Goal: Information Seeking & Learning: Check status

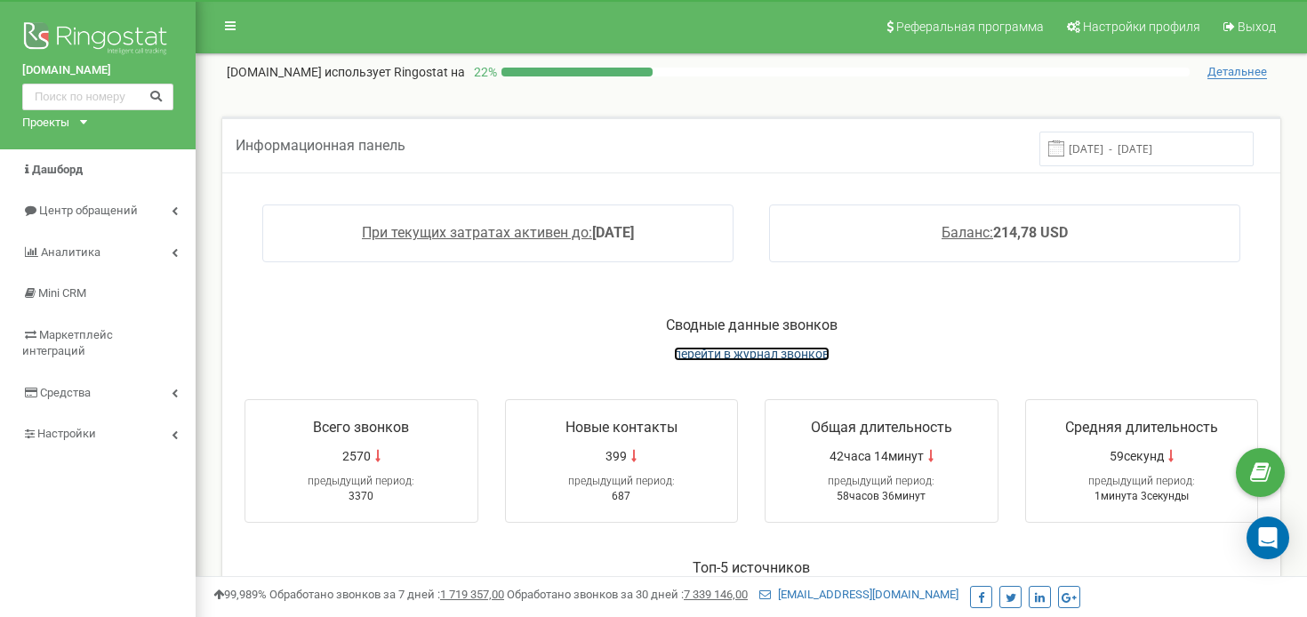
click at [750, 356] on span "перейти в журнал звонков" at bounding box center [752, 354] width 156 height 14
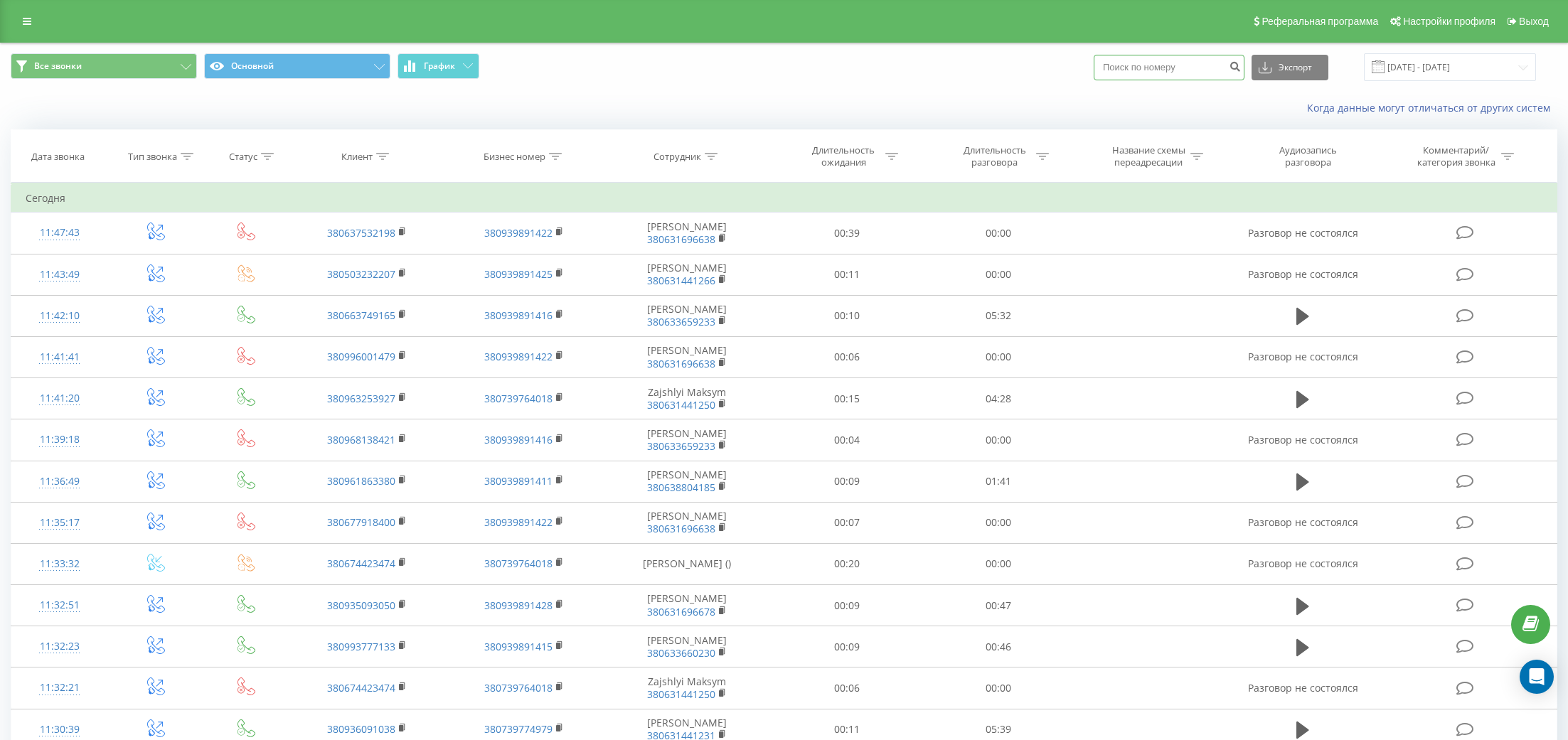
click at [1181, 68] on input at bounding box center [1169, 67] width 150 height 26
paste input
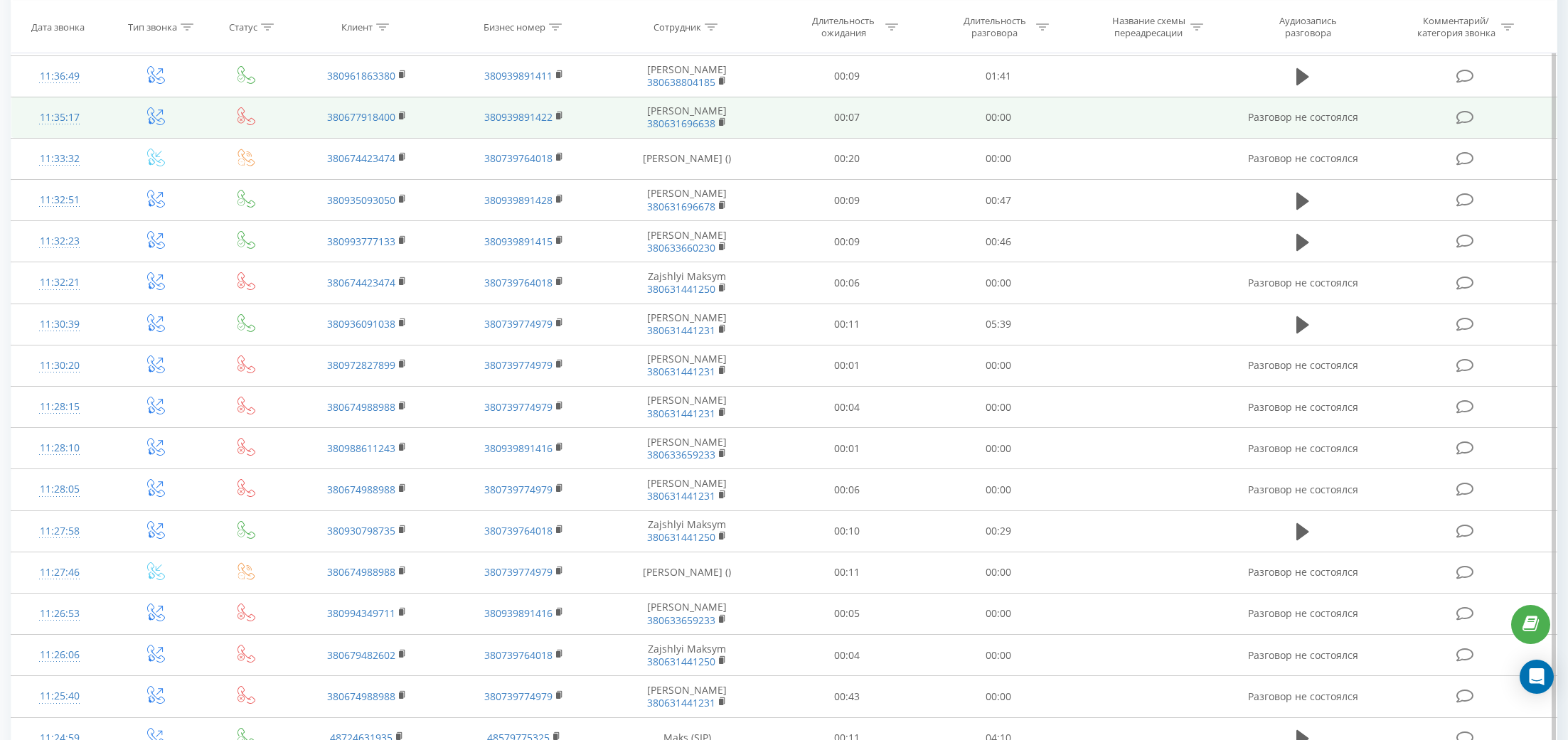
scroll to position [554, 0]
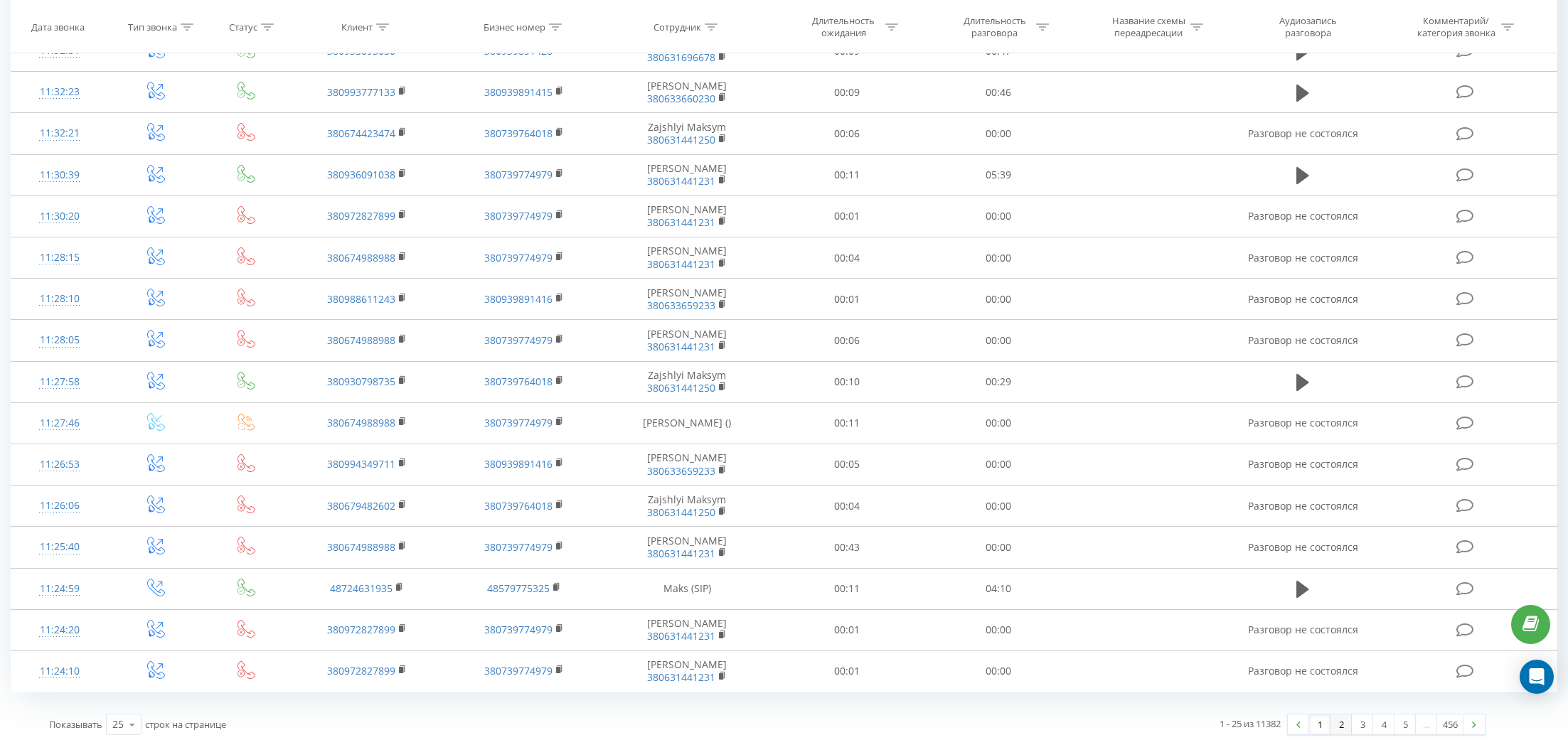
click at [1334, 724] on link "2" at bounding box center [1341, 724] width 22 height 20
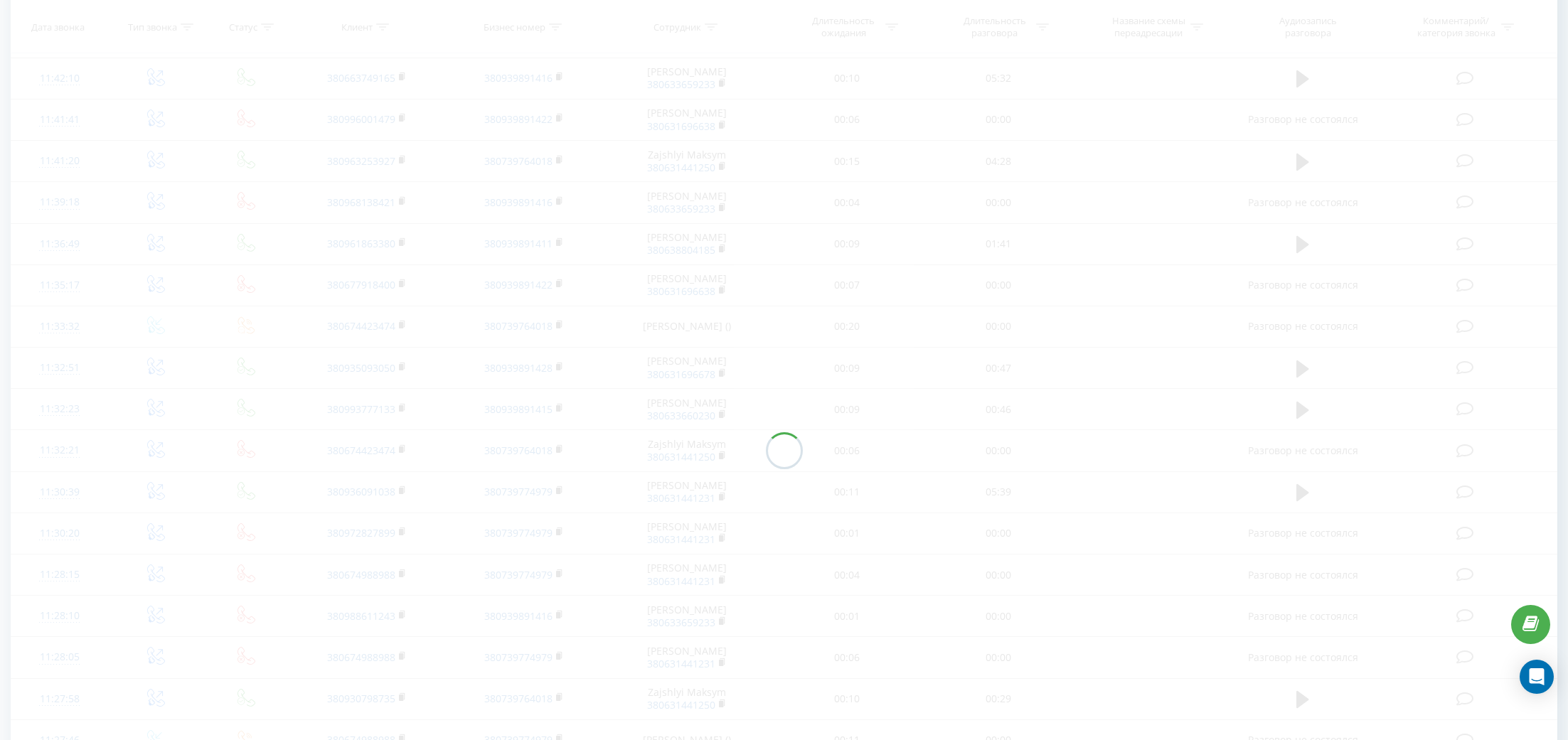
scroll to position [94, 0]
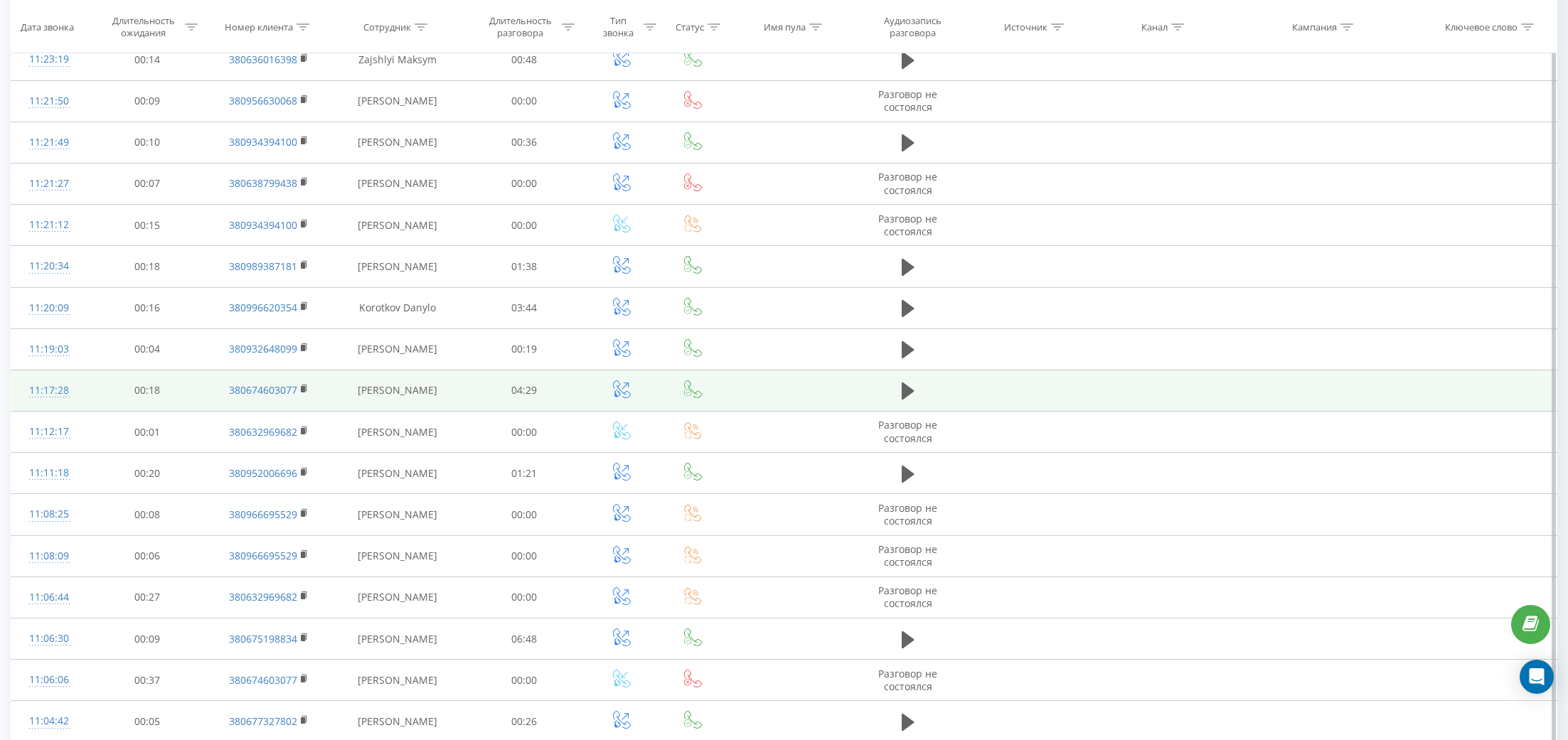
scroll to position [176, 0]
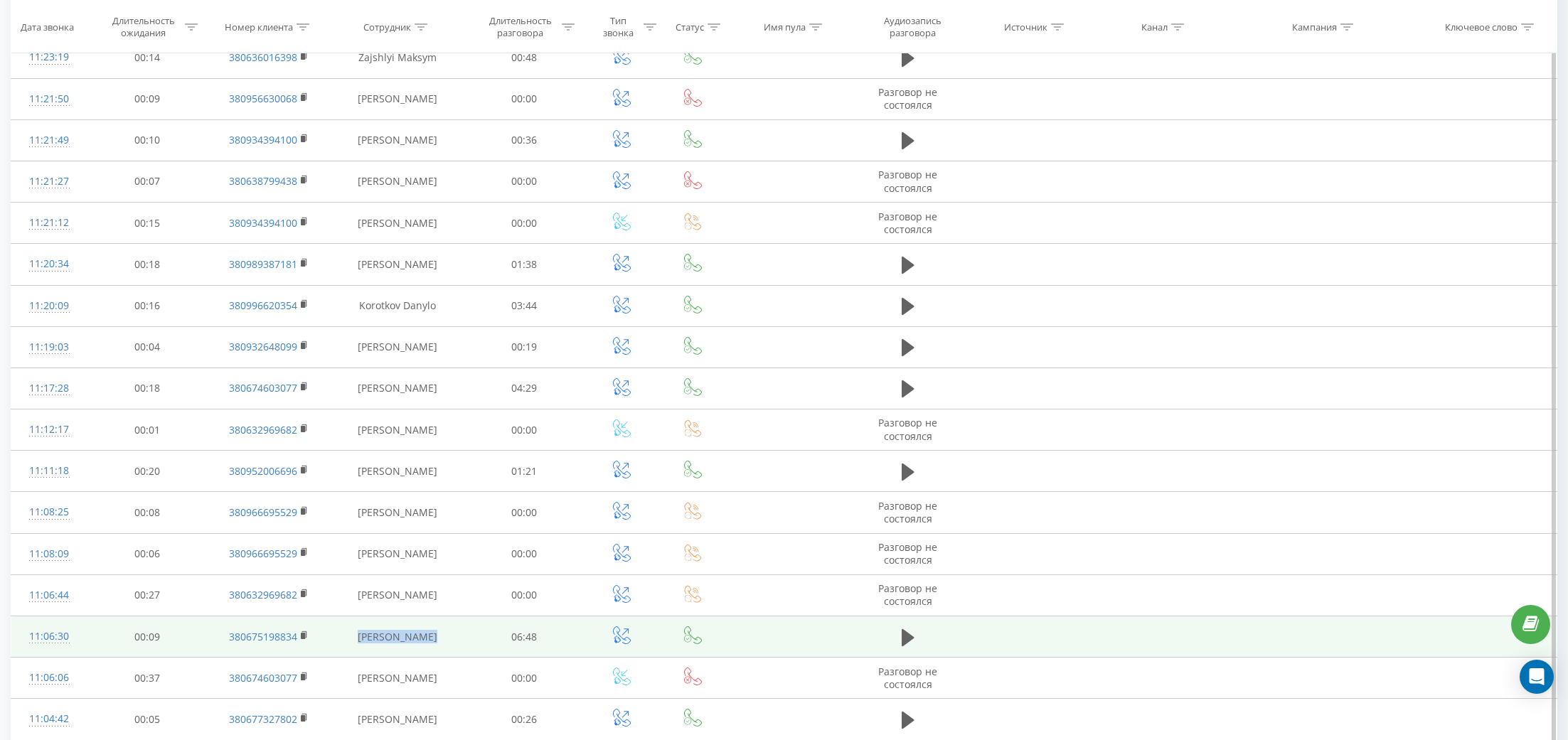
drag, startPoint x: 440, startPoint y: 631, endPoint x: 359, endPoint y: 636, distance: 81.2
click at [358, 637] on td "[PERSON_NAME]" at bounding box center [397, 638] width 134 height 42
copy td "[PERSON_NAME]"
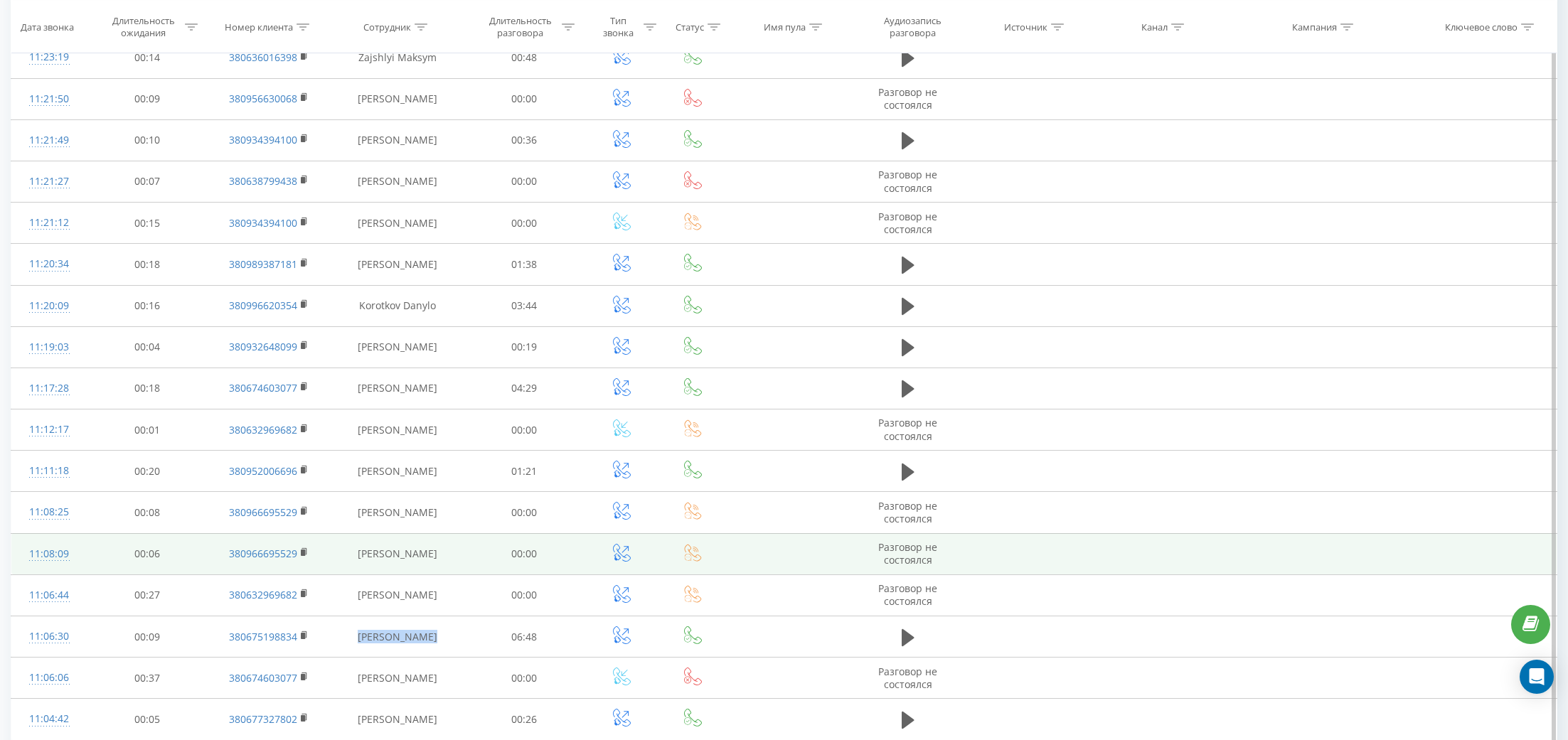
scroll to position [0, 0]
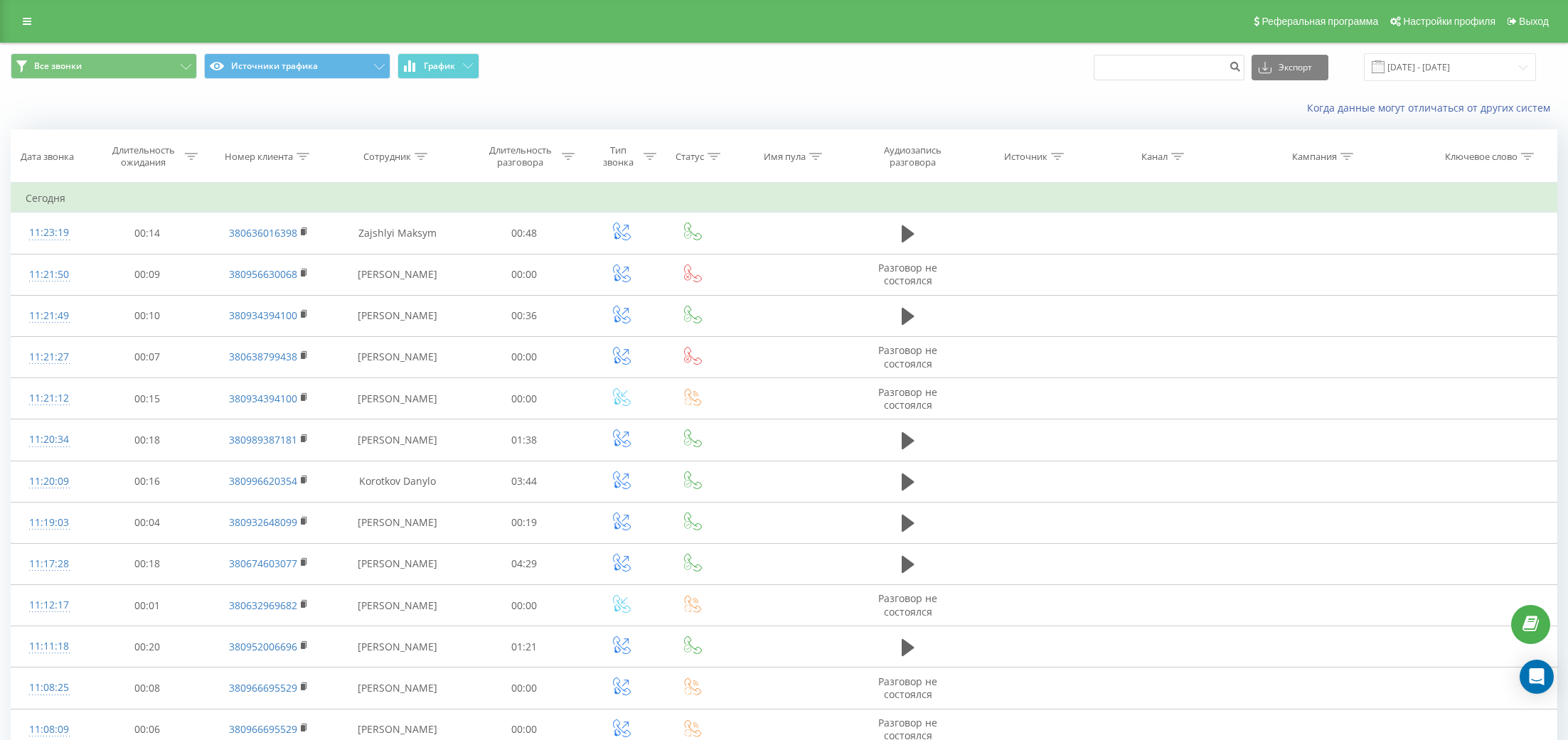
click at [1200, 48] on div "Все звонки Источники трафика График Экспорт .csv .xls .xlsx 19.07.2025 - 19.08.…" at bounding box center [784, 67] width 1566 height 48
click at [1200, 62] on input at bounding box center [1169, 67] width 150 height 26
paste input
drag, startPoint x: 1140, startPoint y: 68, endPoint x: 1535, endPoint y: 142, distance: 401.9
click at [1535, 142] on div "Все звонки Источники трафика График Экспорт .csv .xls .xlsx 19.07.2025 - 19.08.…" at bounding box center [783, 671] width 1546 height 1257
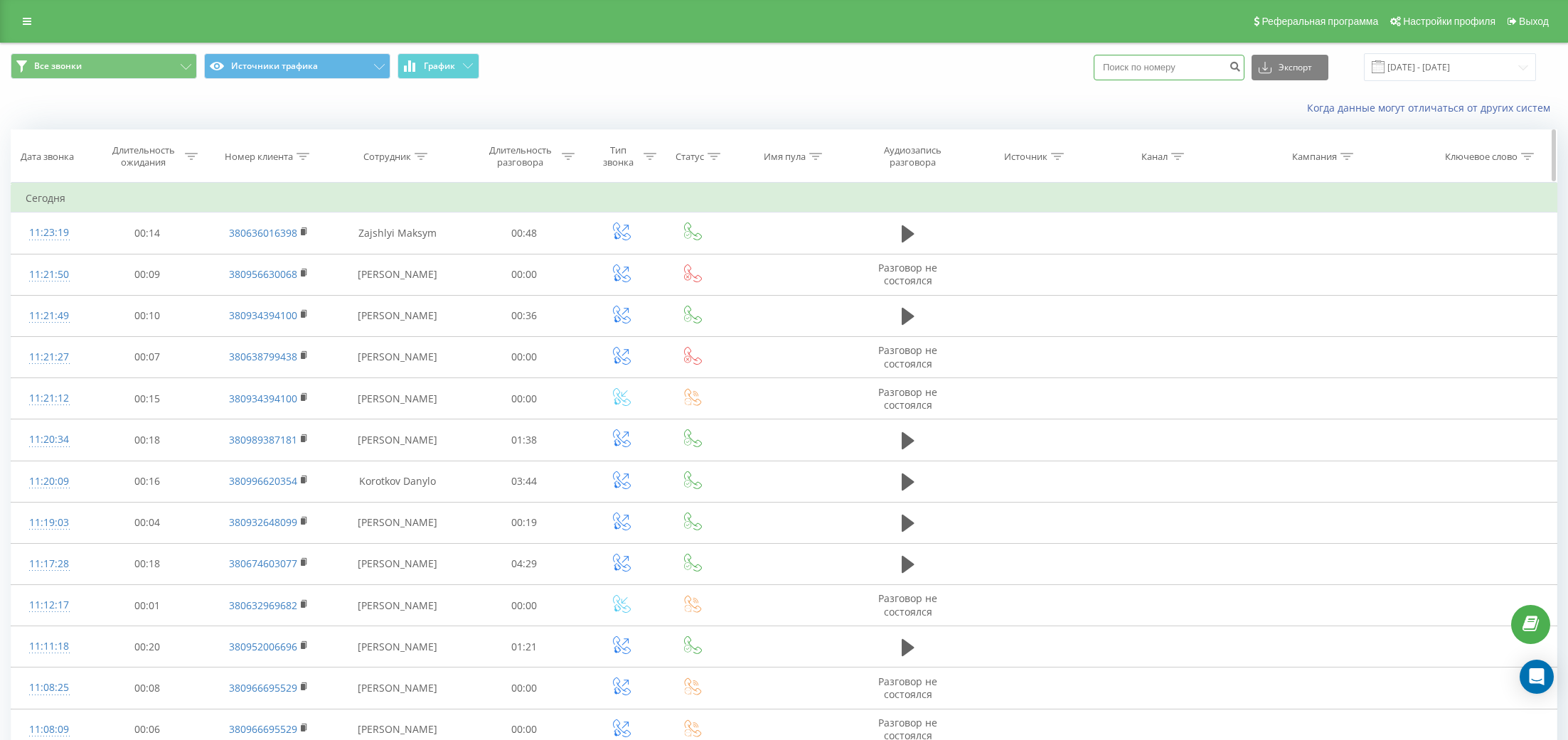
paste input
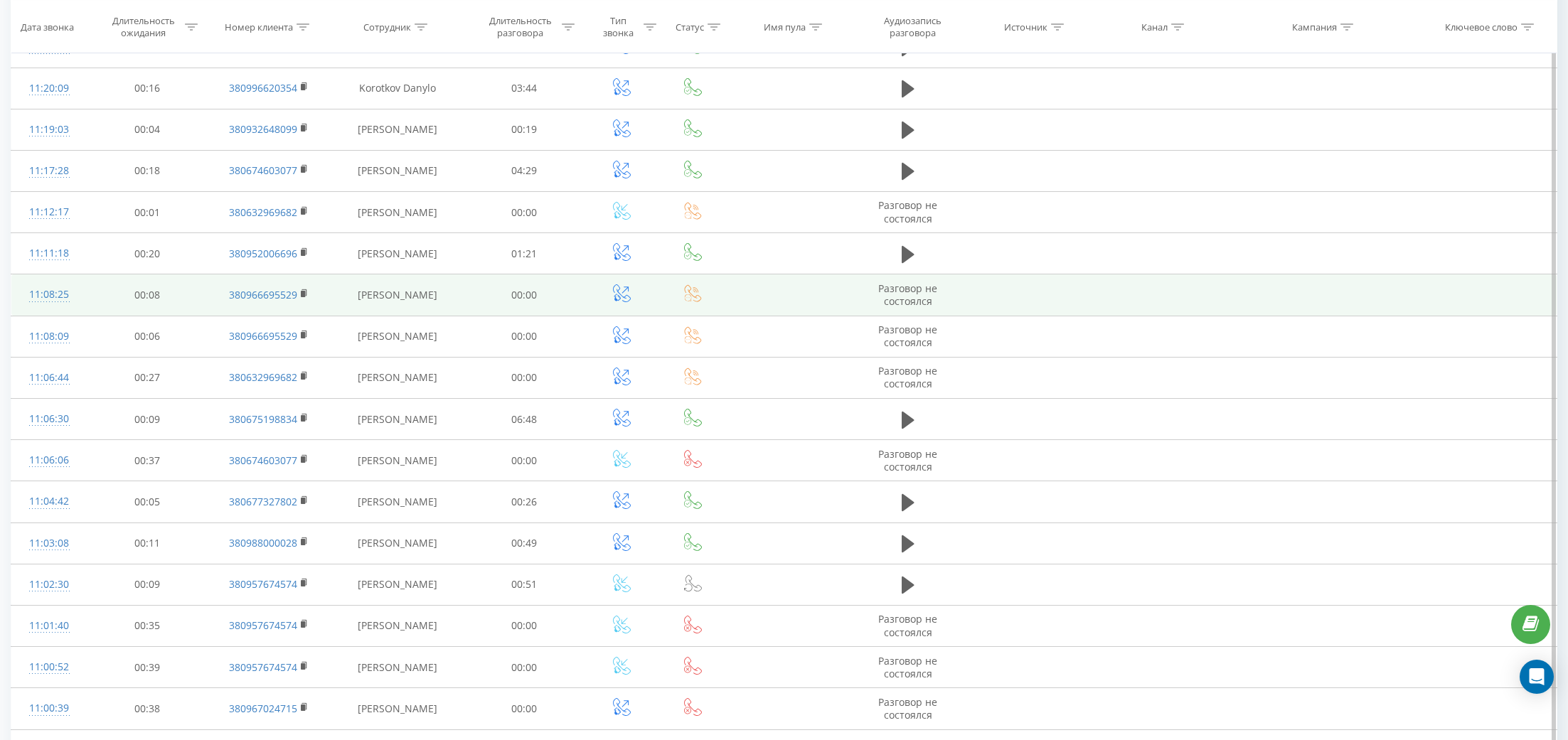
scroll to position [554, 0]
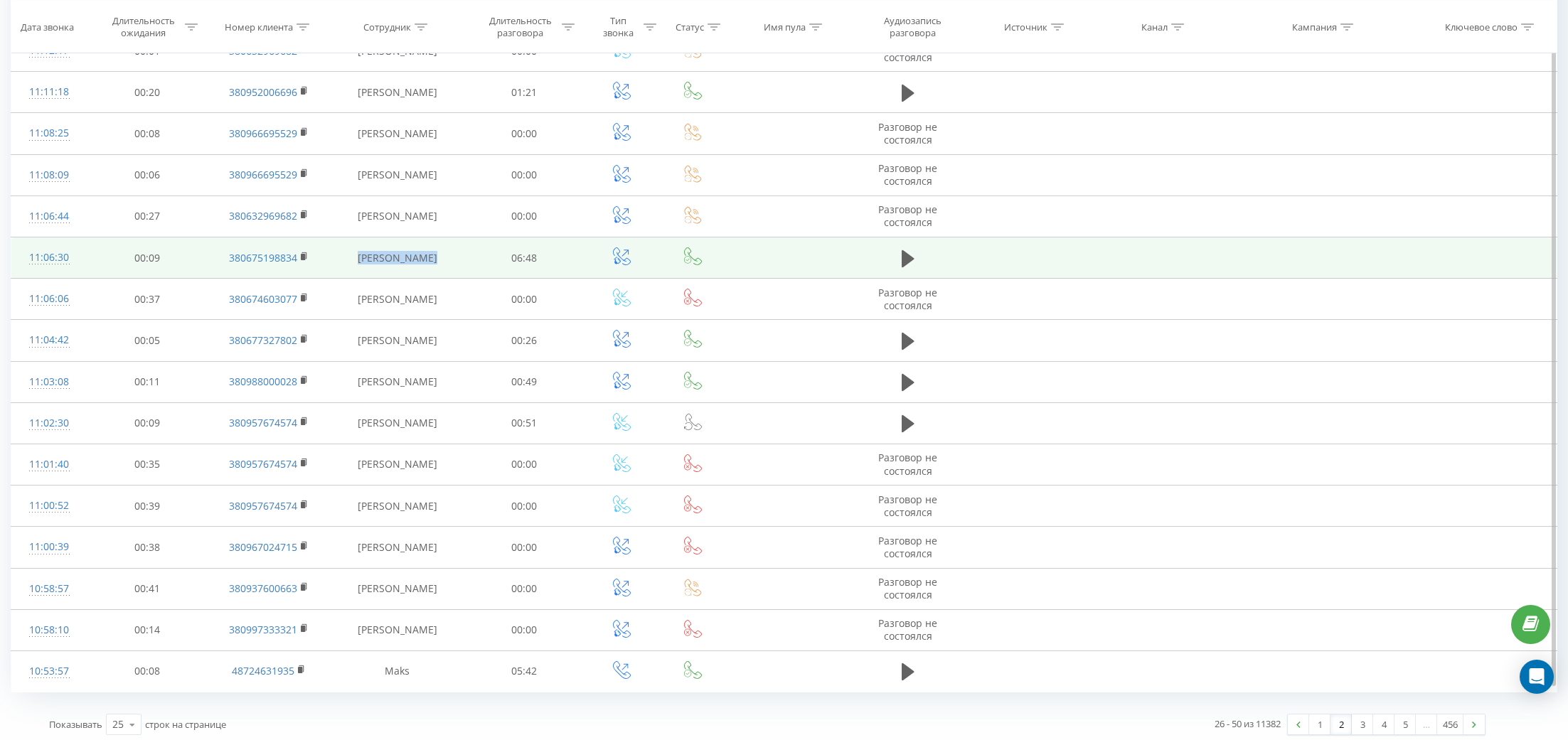
drag, startPoint x: 444, startPoint y: 250, endPoint x: 346, endPoint y: 250, distance: 98.0
click at [346, 251] on td "[PERSON_NAME]" at bounding box center [397, 258] width 134 height 42
copy td "[PERSON_NAME]"
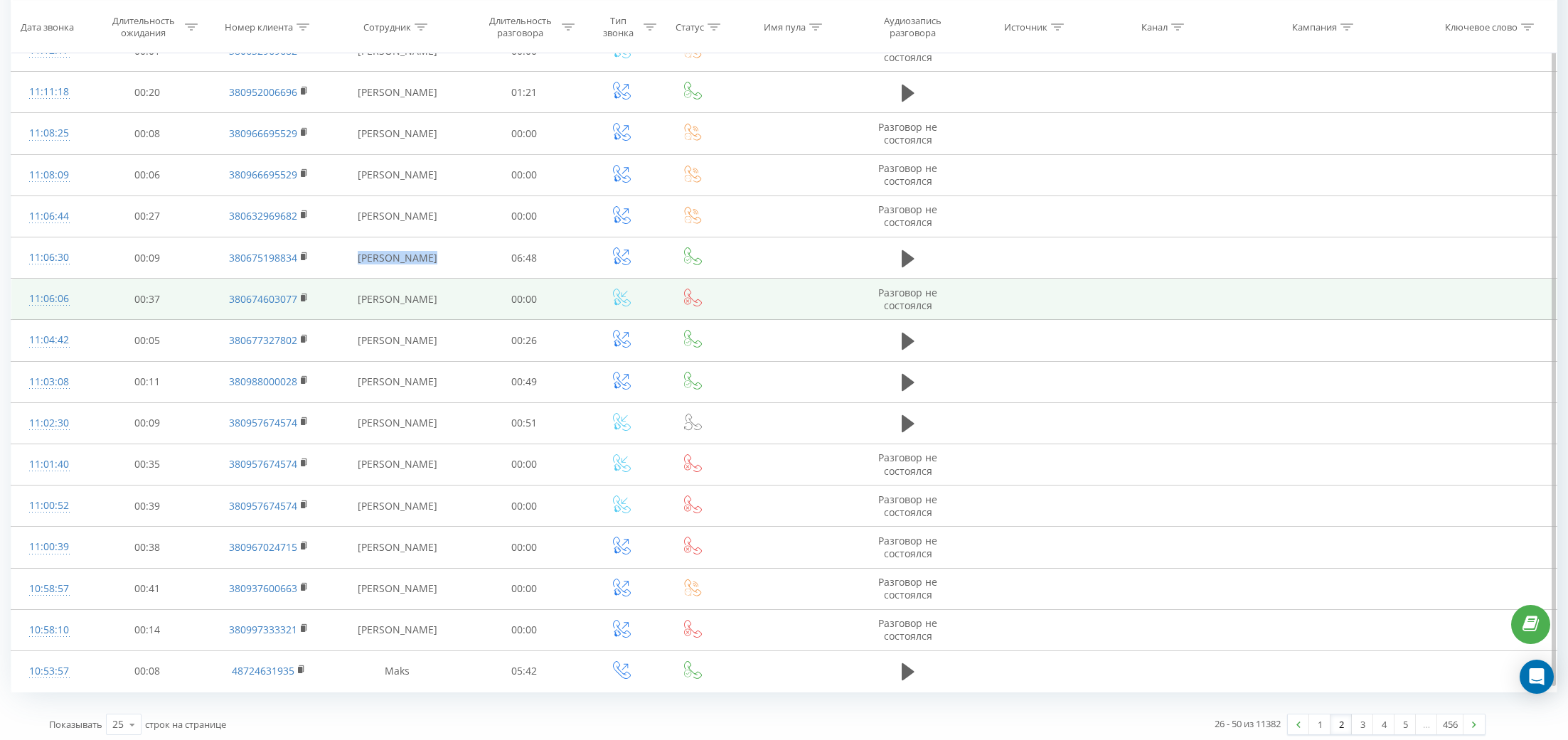
scroll to position [0, 0]
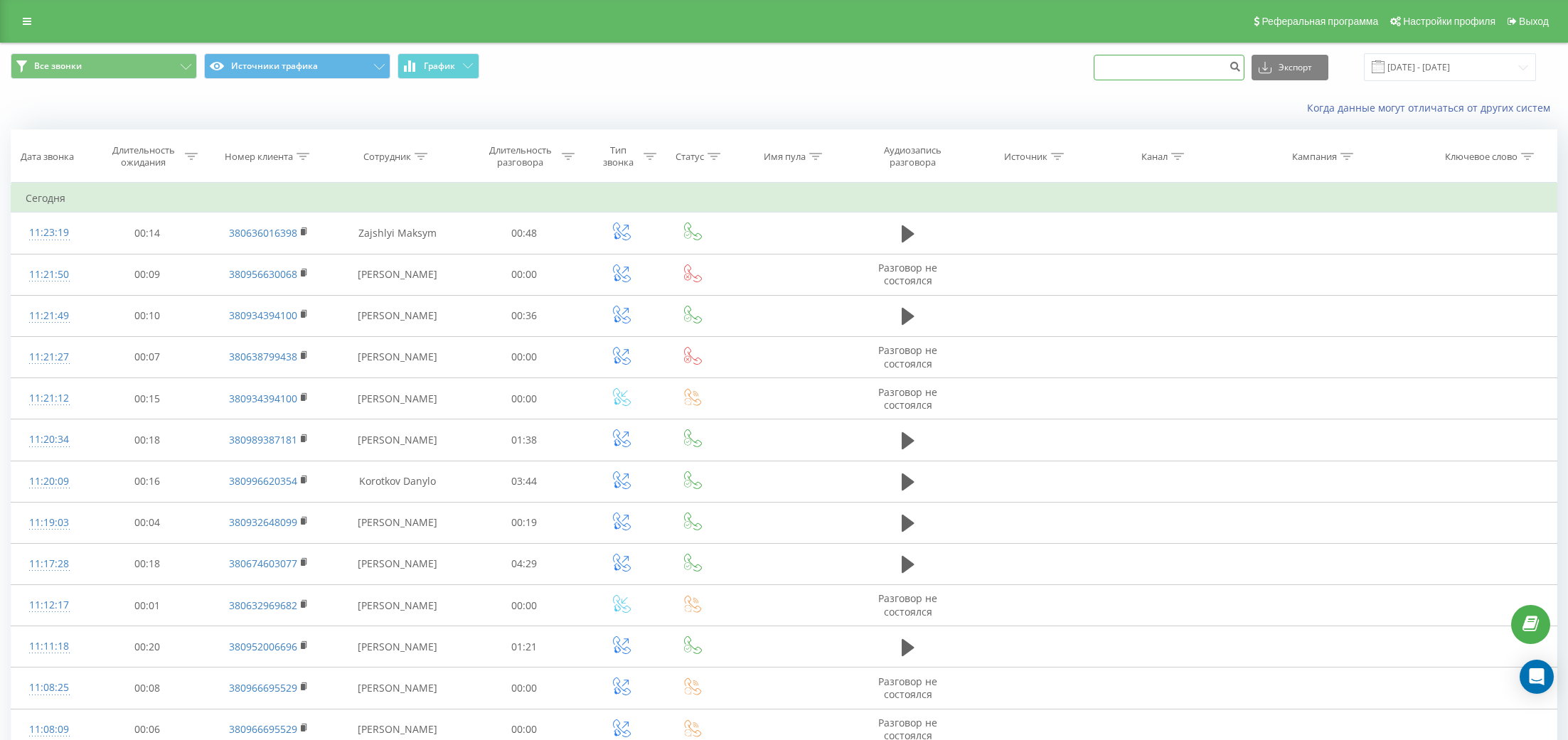
drag, startPoint x: 1228, startPoint y: 64, endPoint x: 874, endPoint y: 64, distance: 354.0
click at [874, 64] on div "Все звонки Источники трафика График Экспорт .csv .xls .xlsx 19.07.2025 - 19.08.…" at bounding box center [783, 67] width 1546 height 28
paste input
click at [29, 22] on icon at bounding box center [26, 21] width 9 height 10
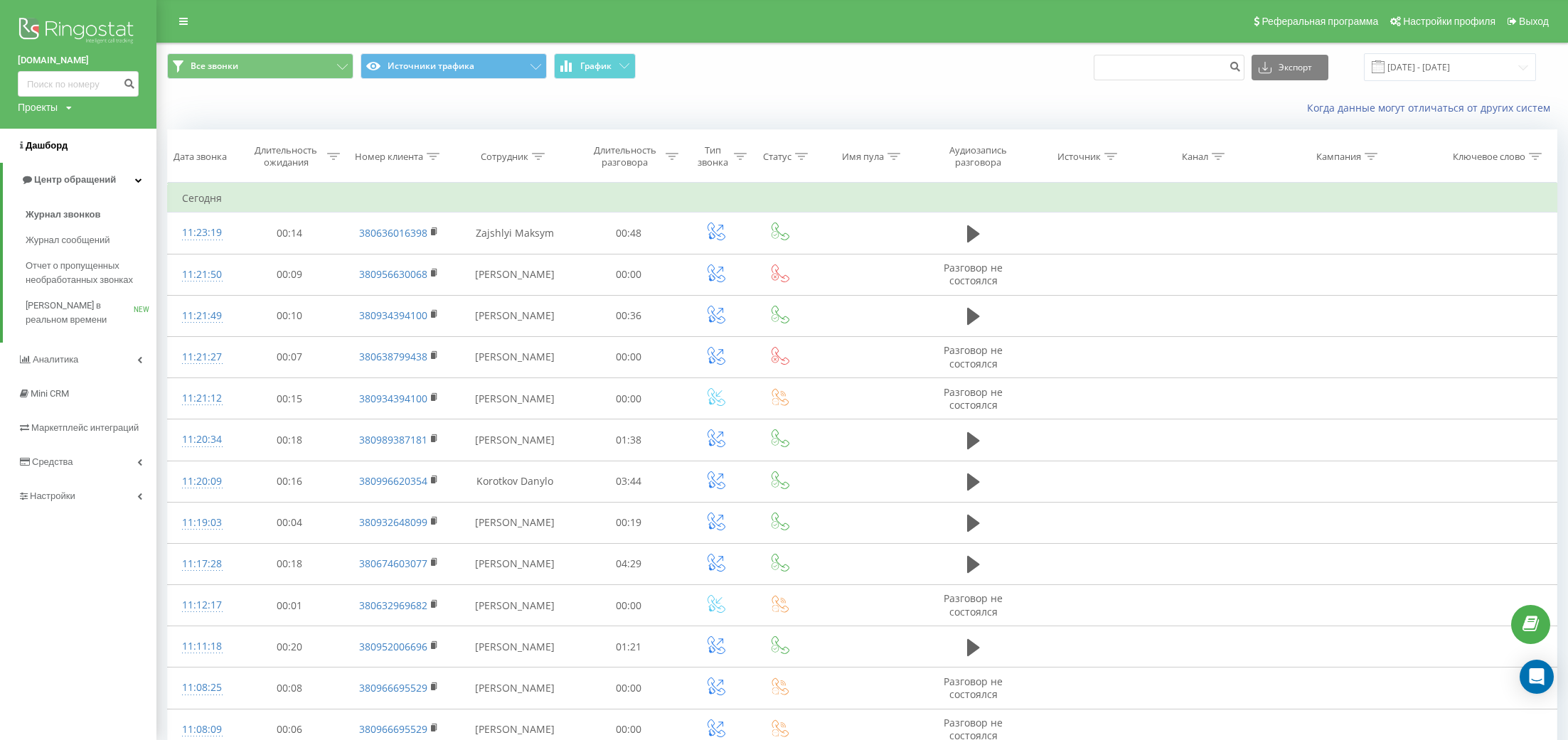
click at [56, 150] on span "Дашборд" at bounding box center [46, 145] width 42 height 10
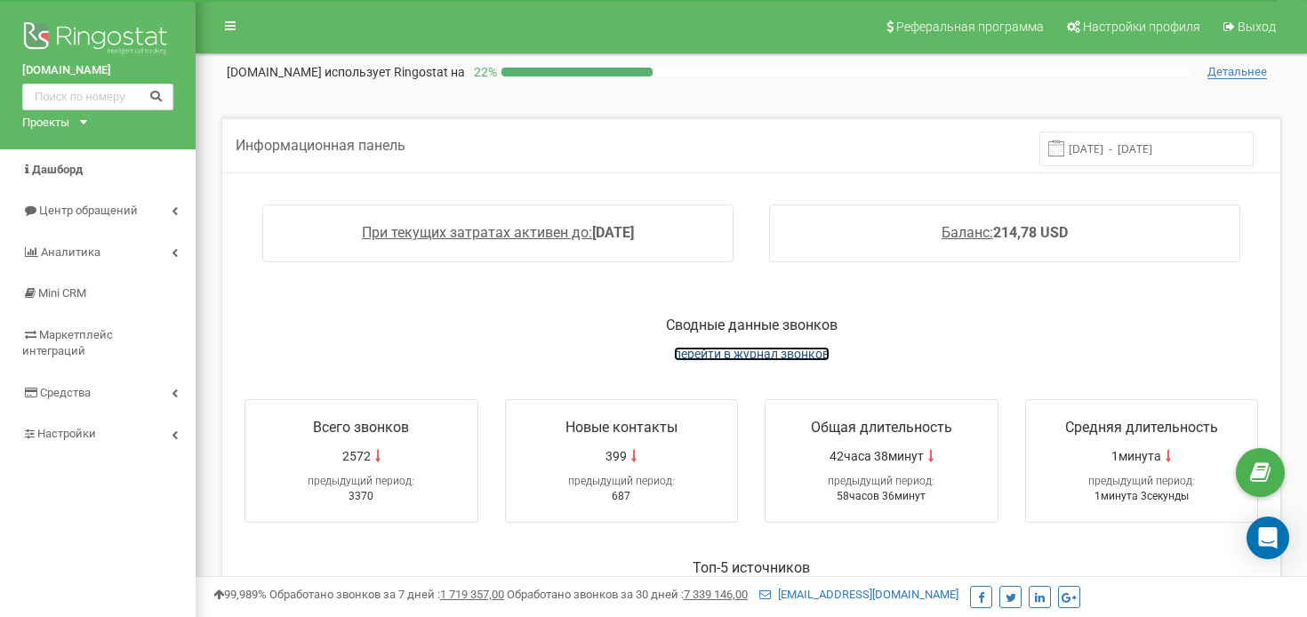
click at [736, 355] on span "перейти в журнал звонков" at bounding box center [752, 354] width 156 height 14
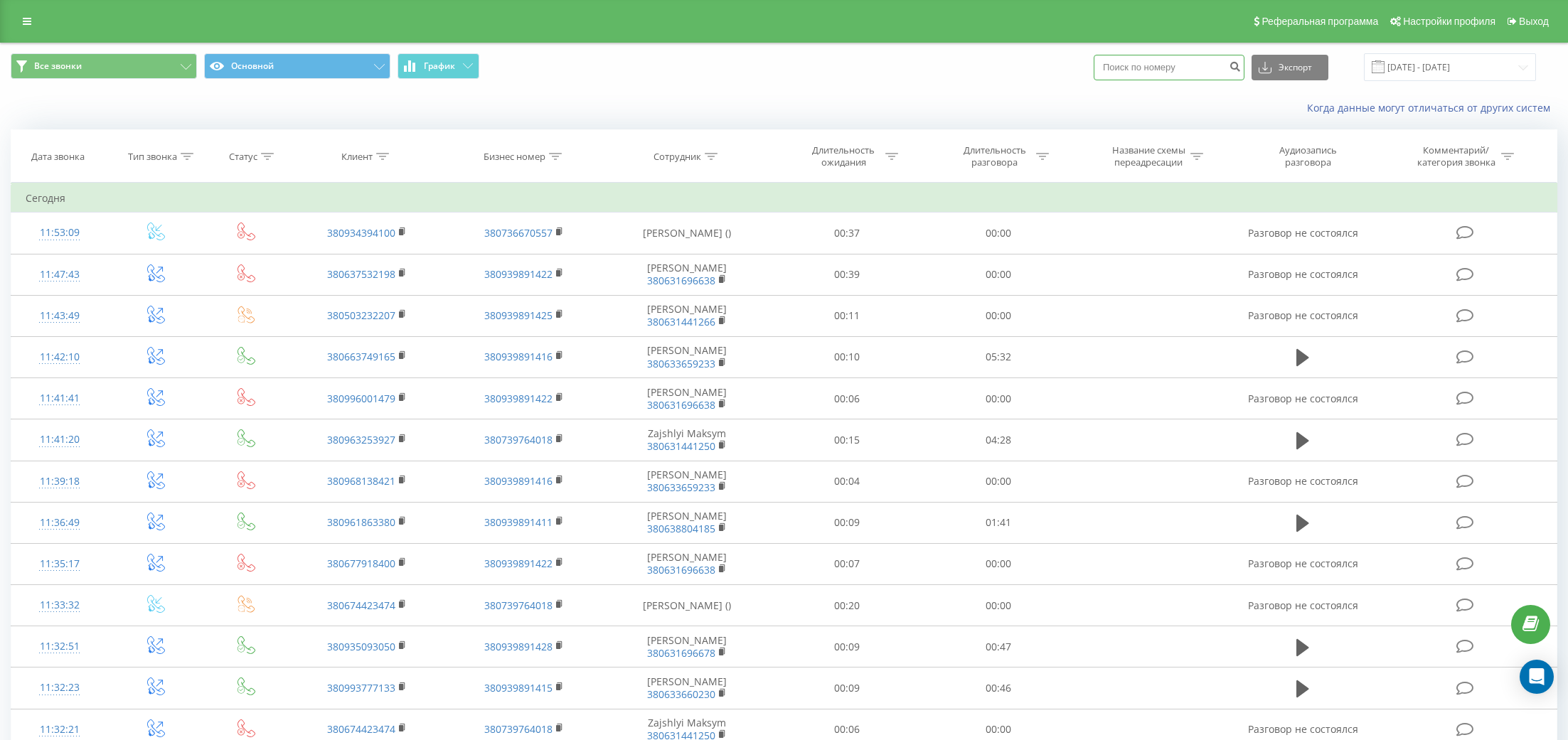
click at [1178, 72] on input at bounding box center [1169, 67] width 150 height 26
paste input
drag, startPoint x: 1142, startPoint y: 72, endPoint x: 1450, endPoint y: 93, distance: 308.7
click at [1450, 94] on div "Все звонки Основной График Экспорт .csv .xls .xlsx 19.07.2025 - 19.08.2025 Когд…" at bounding box center [784, 84] width 1566 height 82
click at [678, 163] on th "Сотрудник" at bounding box center [688, 157] width 170 height 53
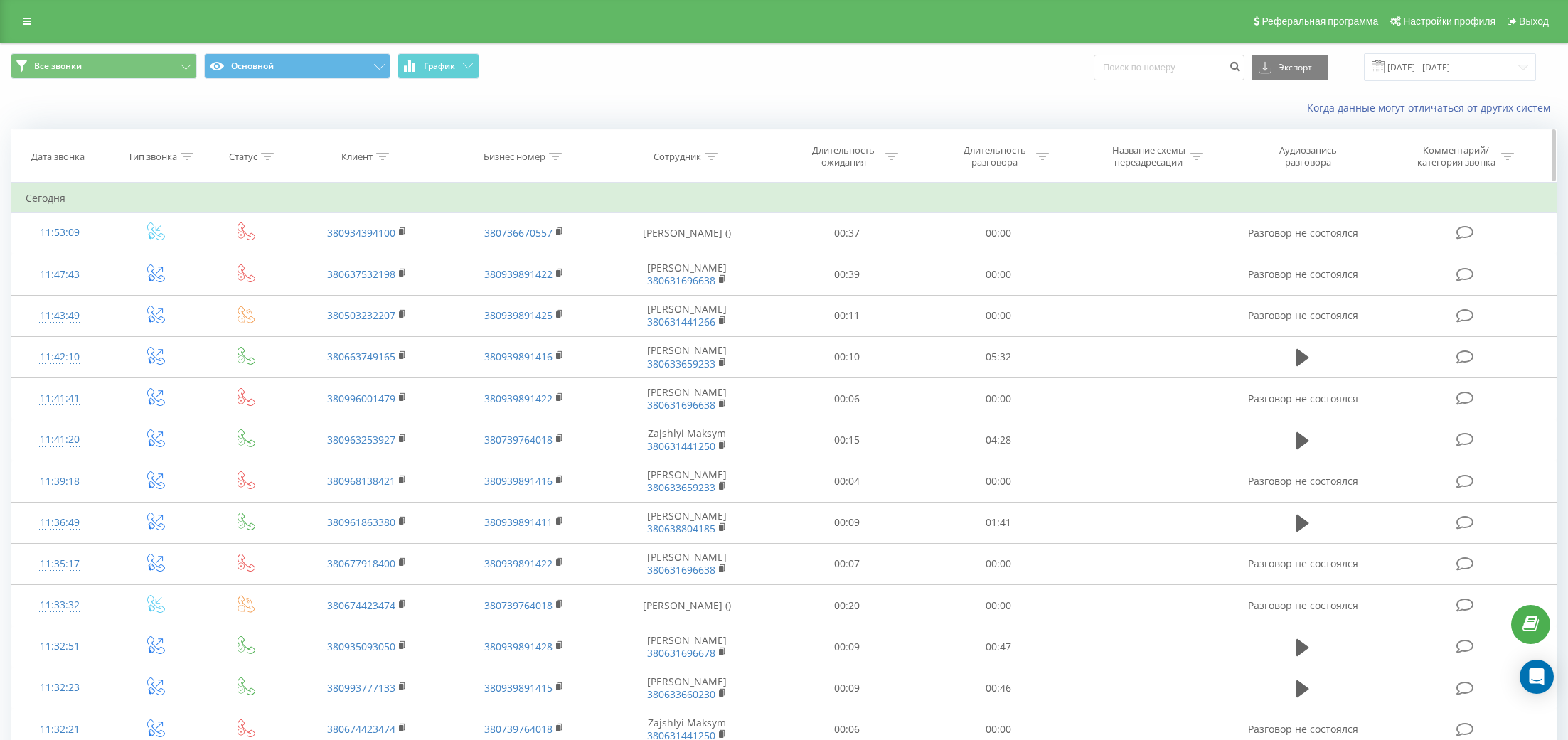
click at [706, 163] on th "Сотрудник" at bounding box center [688, 157] width 170 height 53
click at [706, 151] on div at bounding box center [711, 156] width 13 height 12
click at [697, 256] on input "text" at bounding box center [687, 258] width 125 height 25
paste input "[PERSON_NAME]"
type input "[PERSON_NAME]"
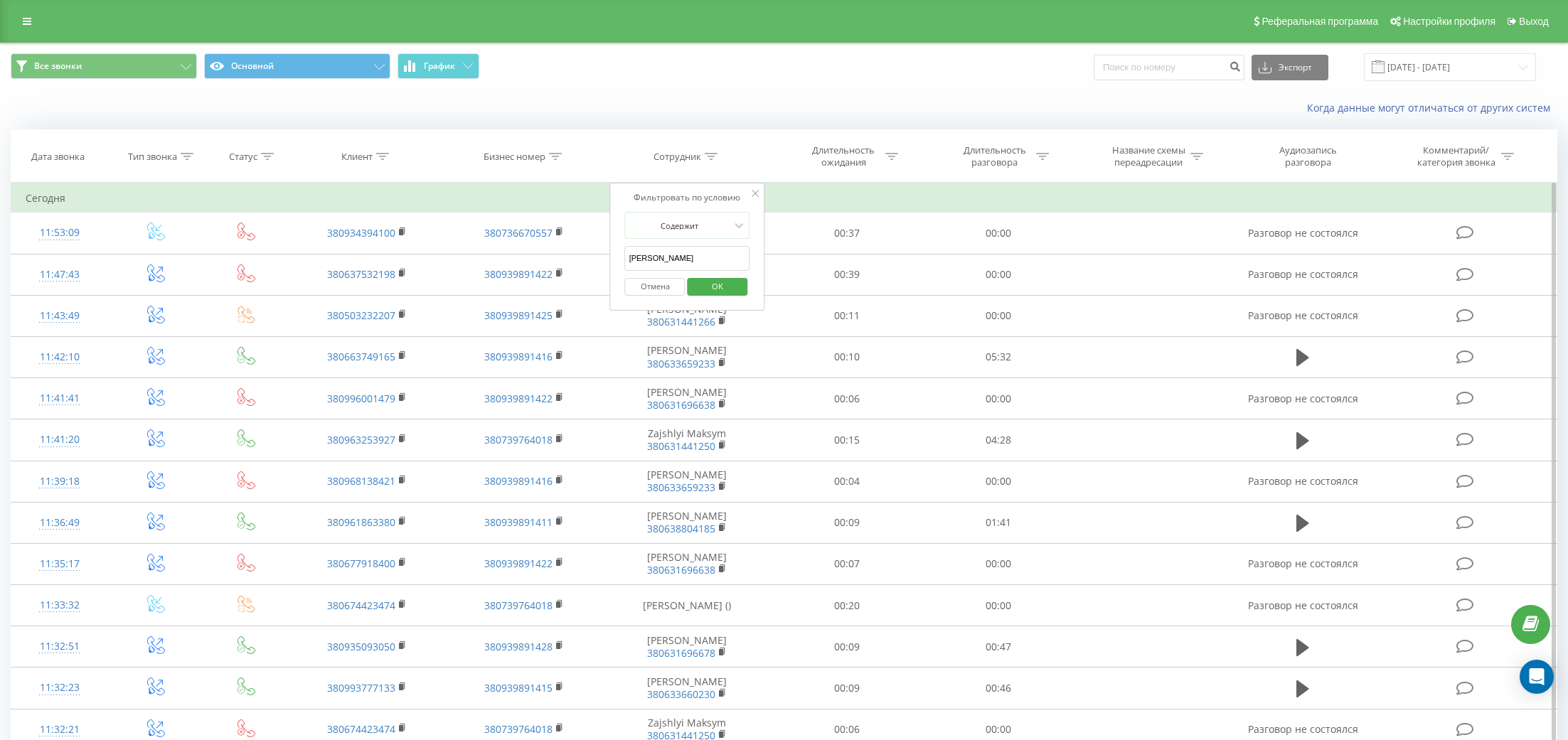
click at [723, 278] on span "OK" at bounding box center [718, 286] width 40 height 22
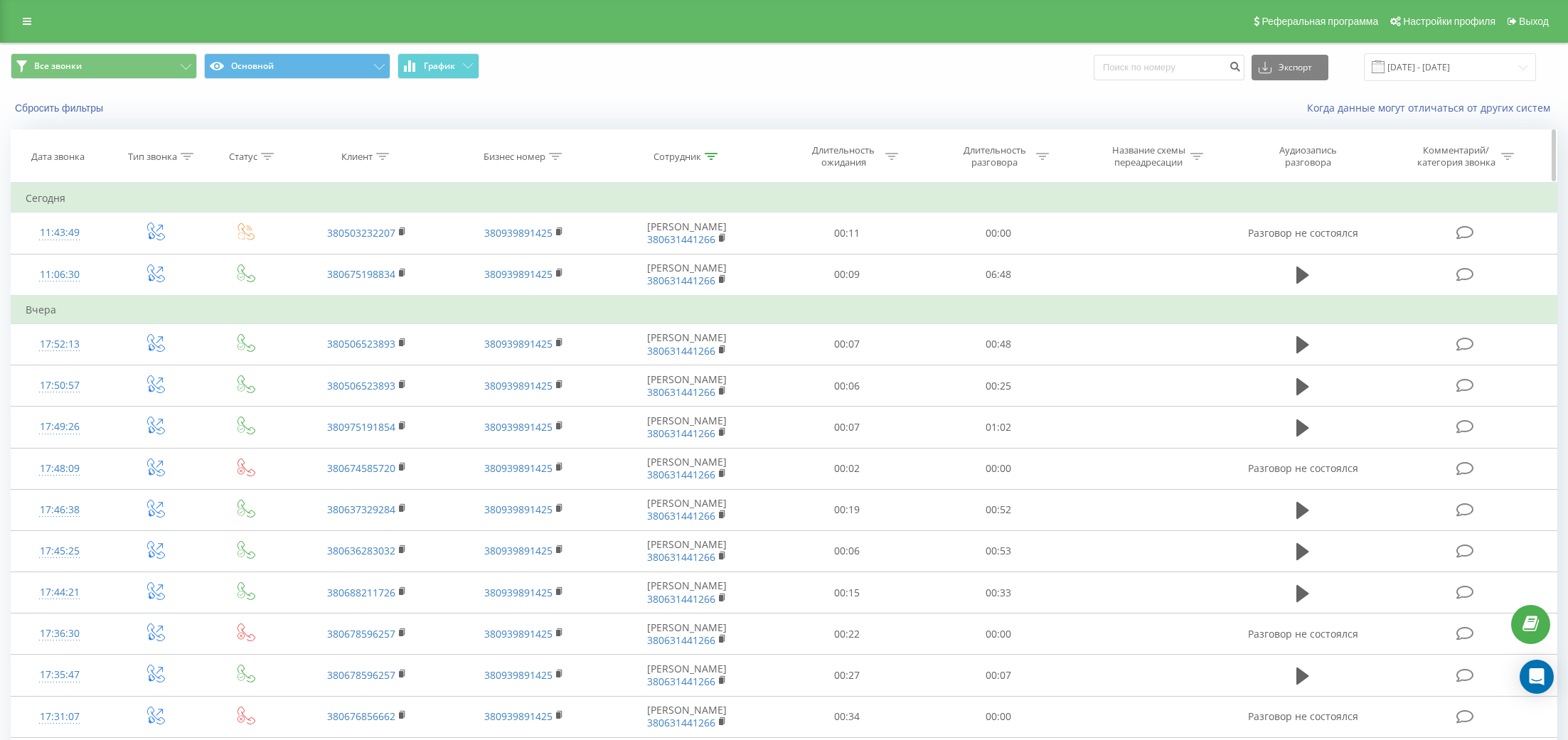
click at [1035, 156] on div "Длительность разговора" at bounding box center [1003, 156] width 93 height 24
click at [1015, 214] on div "Равно" at bounding box center [990, 225] width 104 height 22
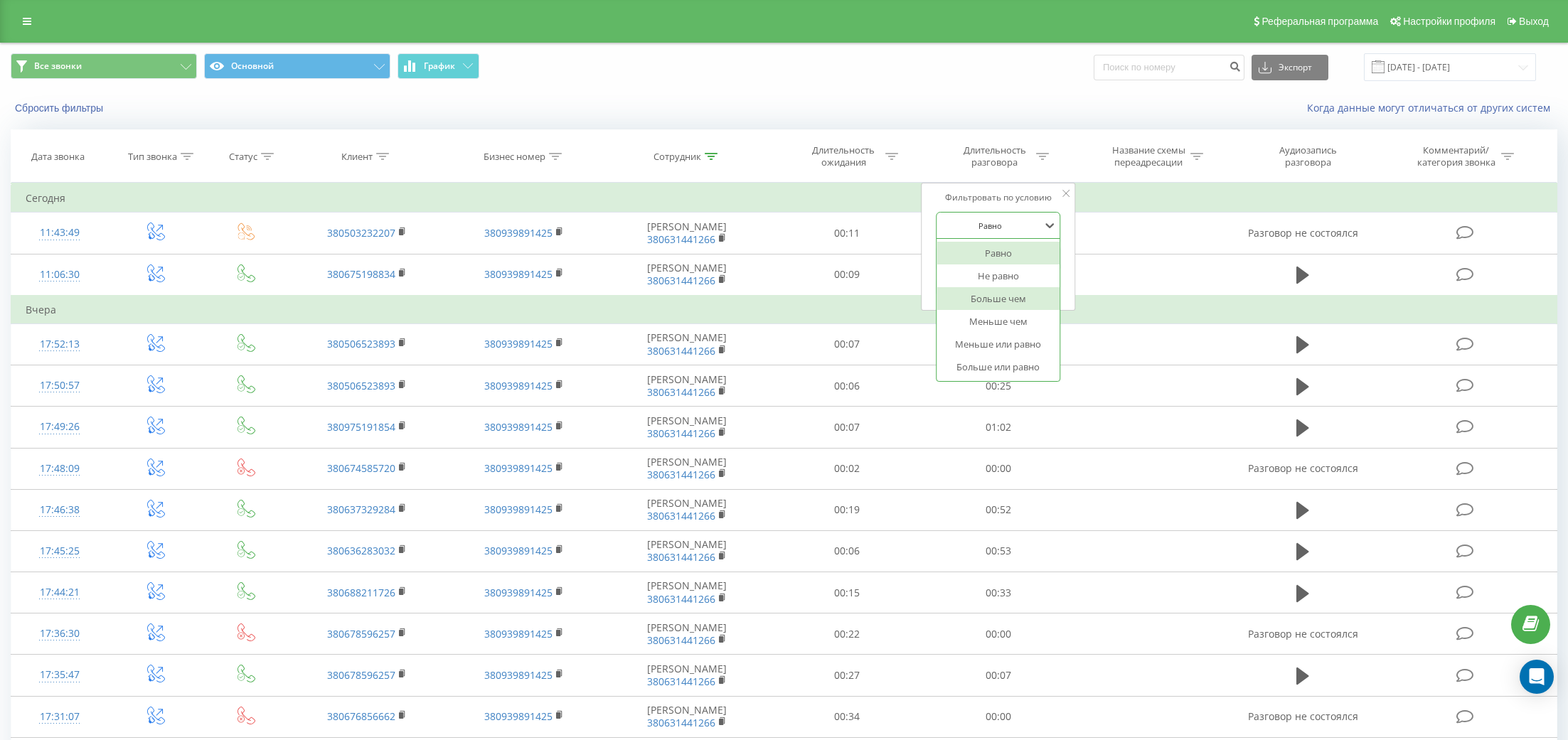
click at [1030, 293] on div "Больше чем" at bounding box center [998, 298] width 124 height 22
click at [1024, 254] on input "text" at bounding box center [998, 258] width 125 height 25
click at [985, 259] on input "text" at bounding box center [998, 258] width 125 height 25
type input "3"
click at [1033, 278] on span "OK" at bounding box center [1028, 286] width 40 height 22
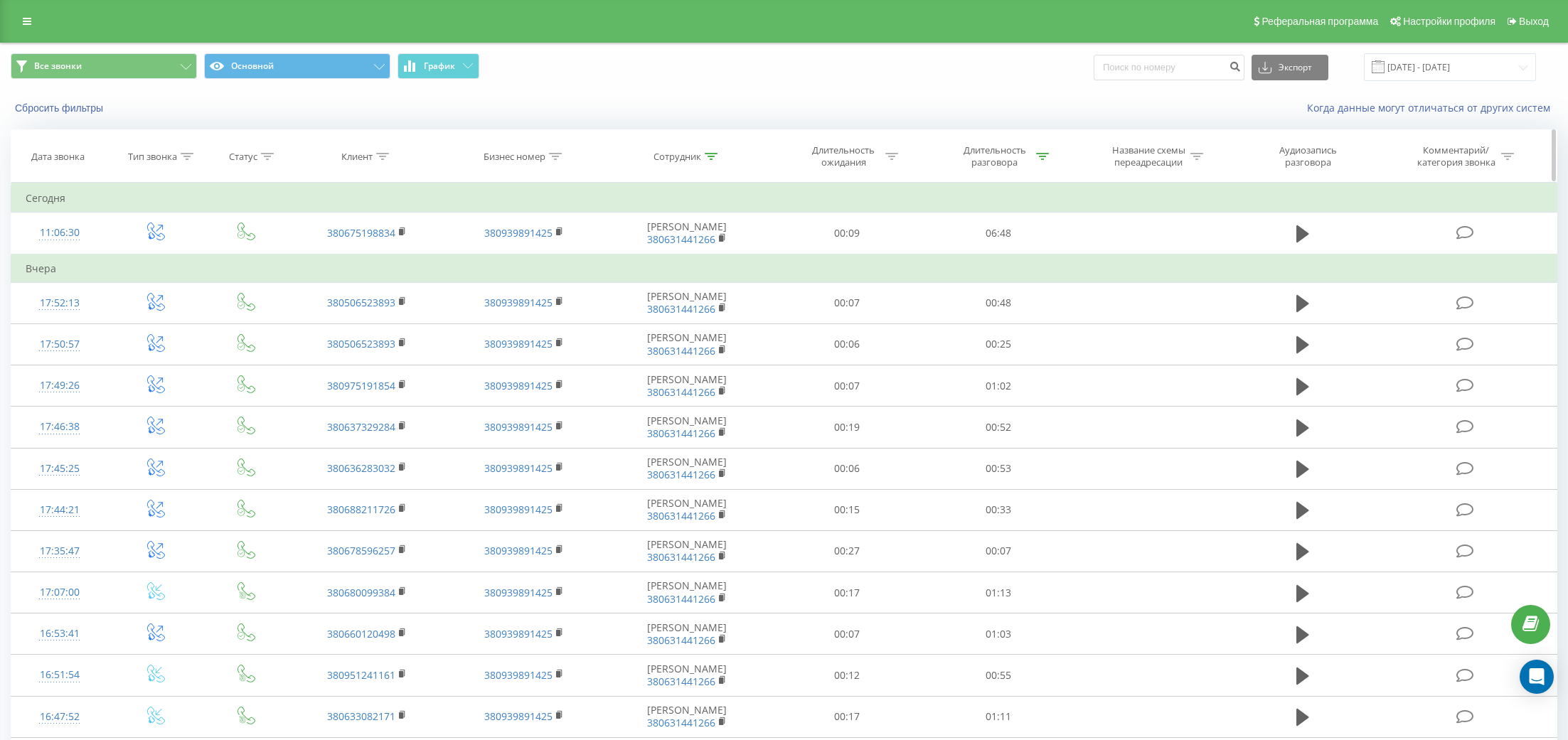
click at [1043, 148] on div "Длительность разговора" at bounding box center [1003, 156] width 93 height 24
click at [995, 227] on div at bounding box center [990, 226] width 101 height 14
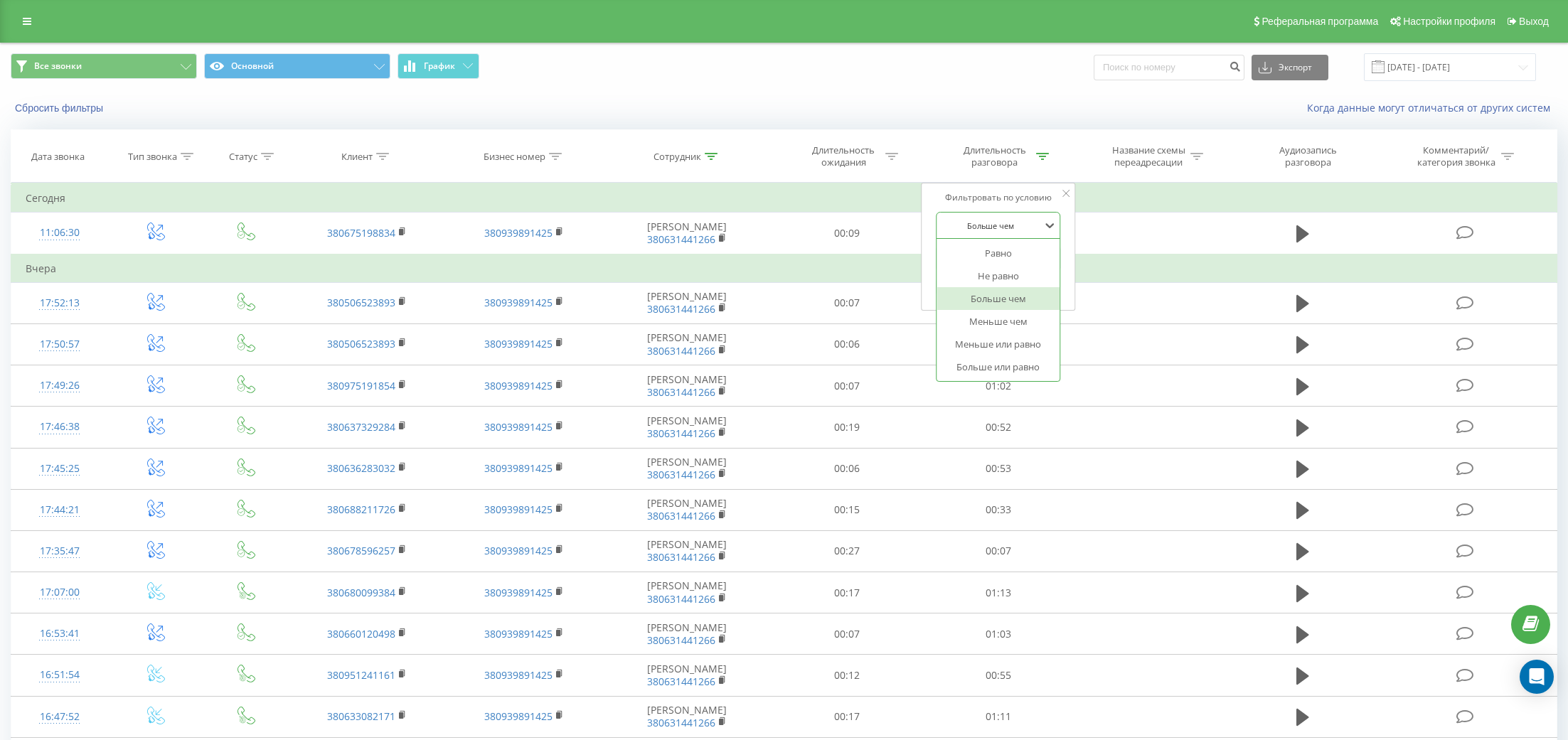
click at [1014, 301] on div "Больше чем" at bounding box center [998, 298] width 124 height 22
click at [958, 256] on input "03" at bounding box center [998, 258] width 125 height 25
type input "0"
click at [1026, 300] on div "Отмена OK" at bounding box center [998, 287] width 125 height 32
click at [1026, 283] on span "OK" at bounding box center [1028, 286] width 40 height 22
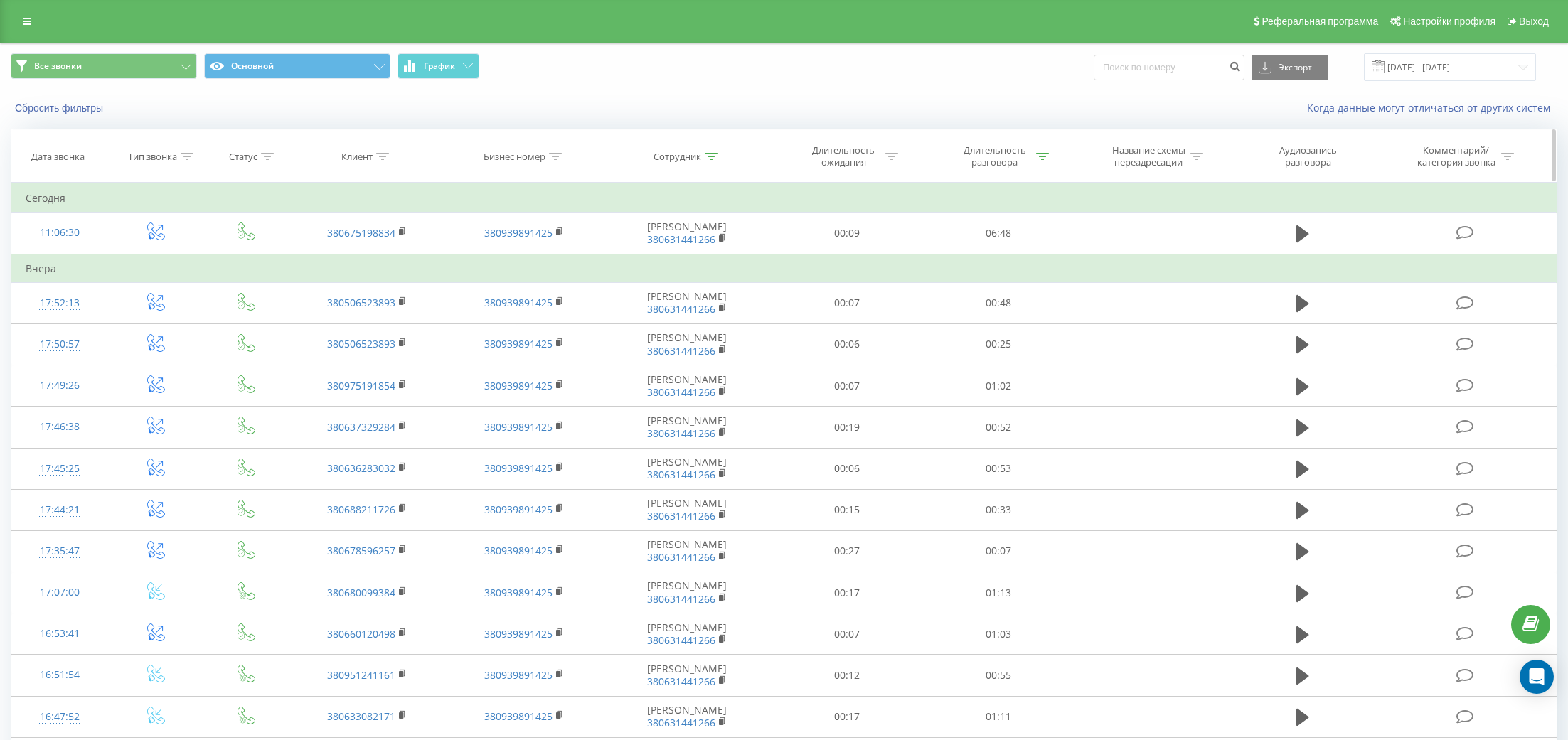
click at [1034, 151] on div "Длительность разговора" at bounding box center [1003, 156] width 93 height 24
click at [976, 262] on input "03.00" at bounding box center [998, 258] width 125 height 25
click at [960, 261] on input "03" at bounding box center [998, 258] width 125 height 25
type input "03:00"
click at [1046, 283] on span "OK" at bounding box center [1028, 286] width 40 height 22
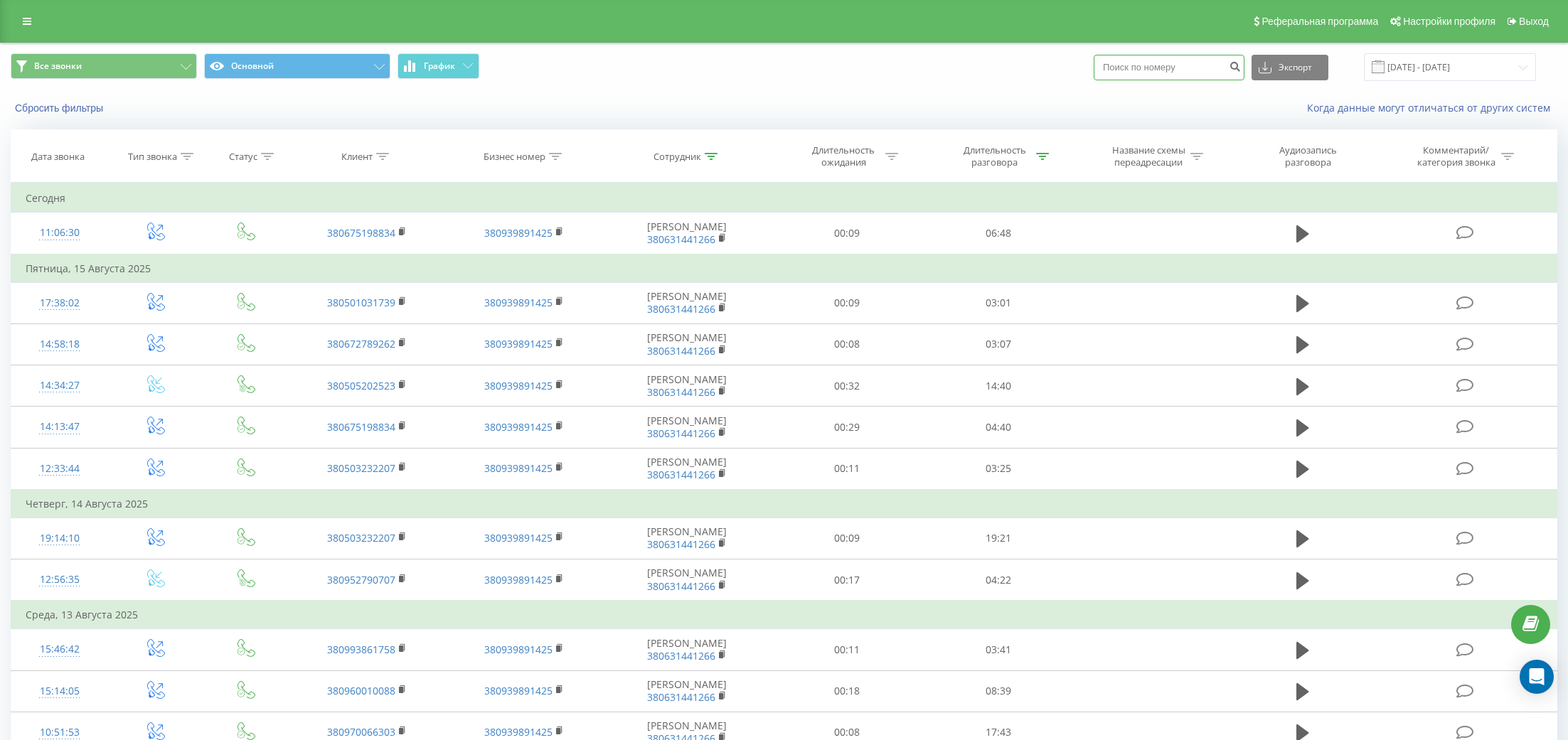
click at [1198, 63] on input at bounding box center [1169, 67] width 150 height 26
paste input "380665894514"
type input "380665894514"
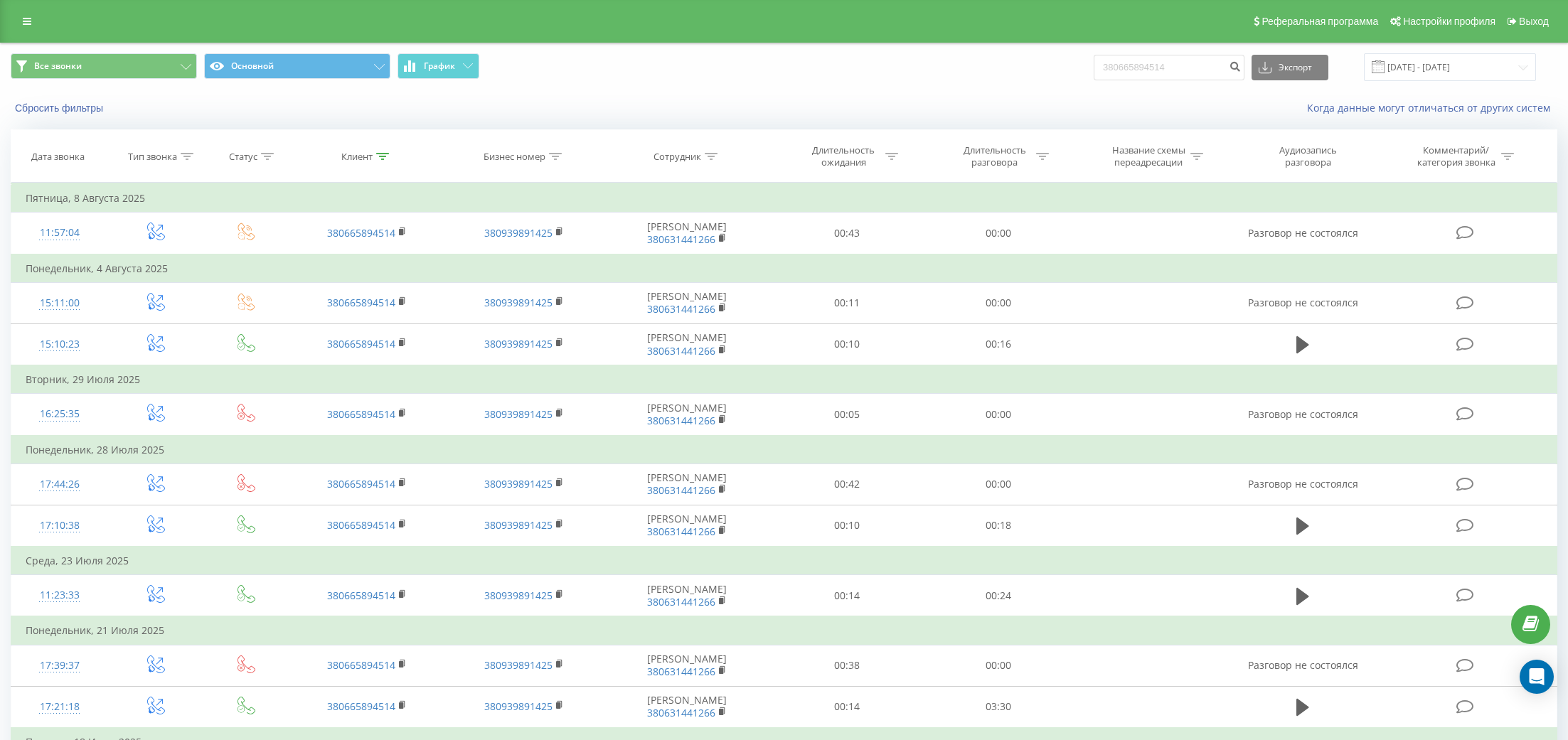
scroll to position [258, 0]
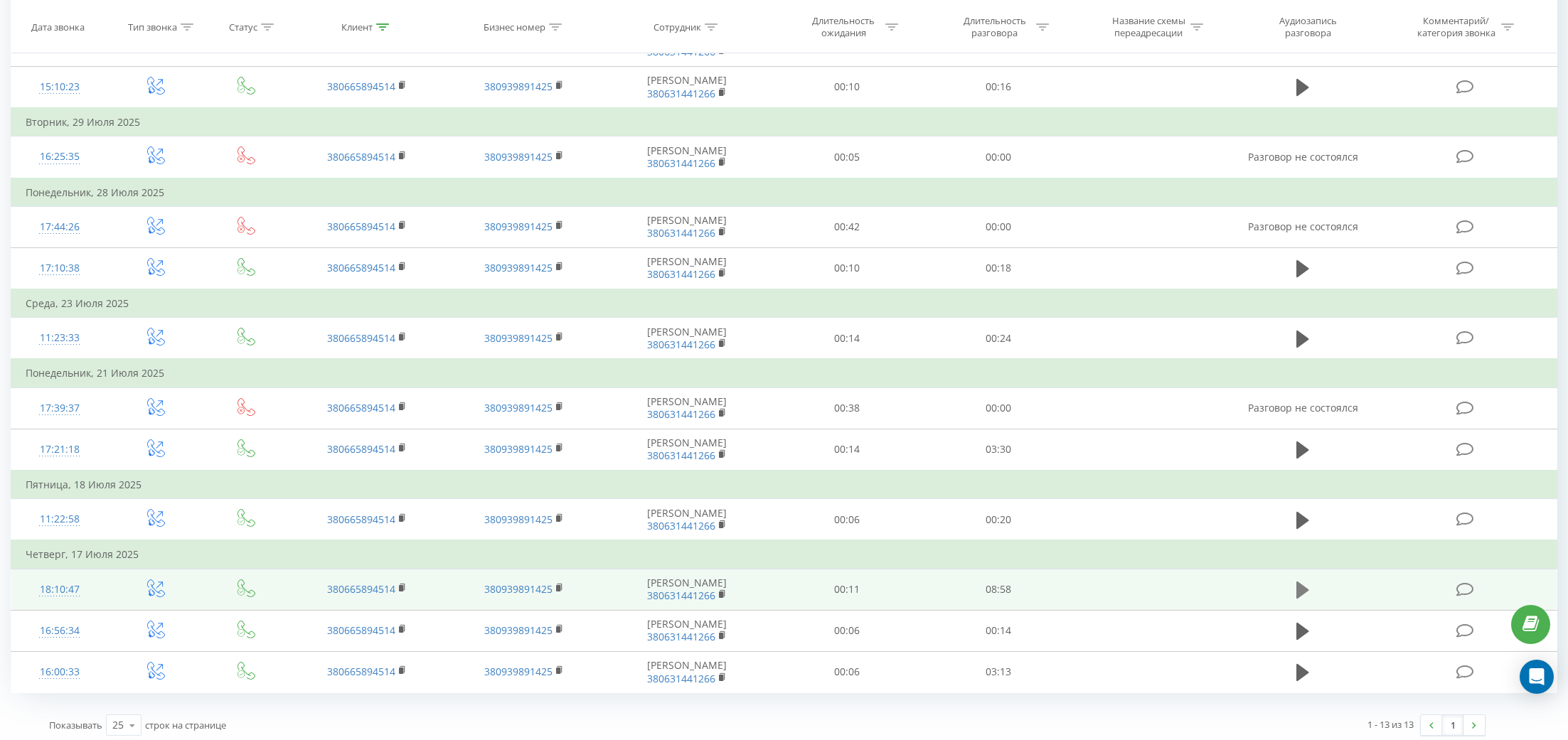
click at [1306, 580] on icon at bounding box center [1302, 590] width 13 height 20
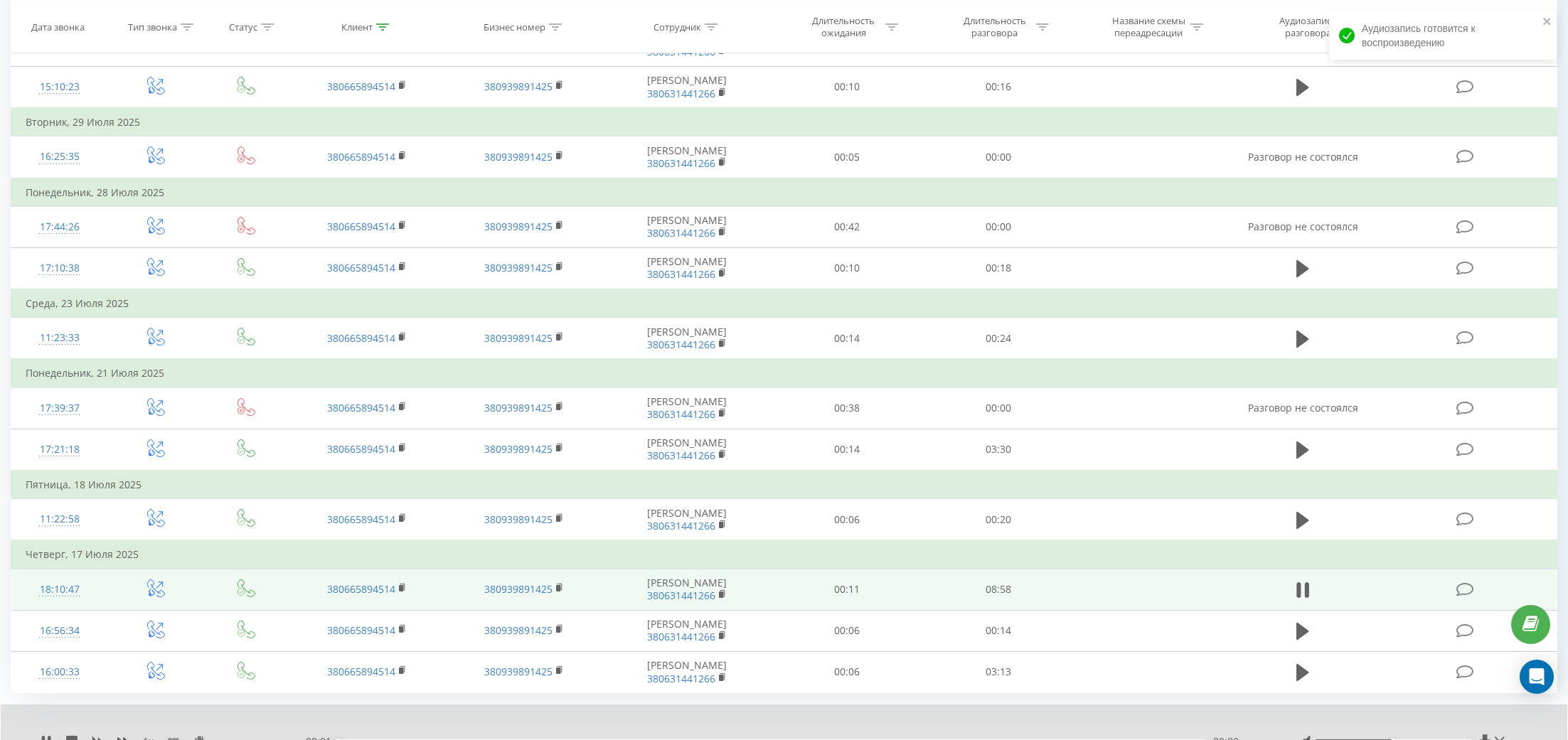
scroll to position [312, 0]
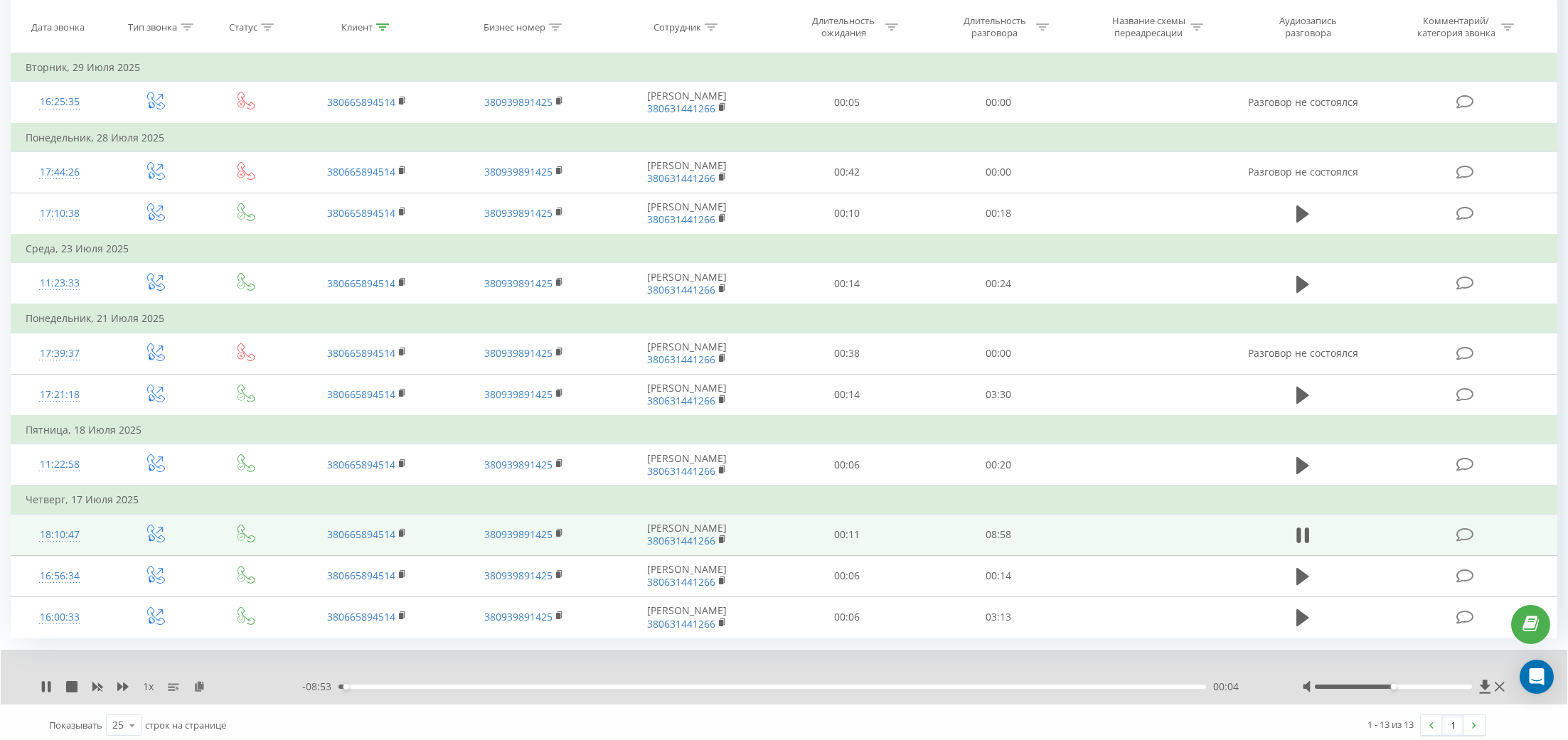
click at [1434, 687] on div at bounding box center [1406, 687] width 206 height 14
click at [1434, 685] on div at bounding box center [1394, 686] width 157 height 4
click at [1456, 682] on div at bounding box center [1406, 687] width 206 height 14
click at [1459, 685] on div at bounding box center [1394, 686] width 157 height 4
click at [1297, 530] on icon at bounding box center [1298, 536] width 4 height 16
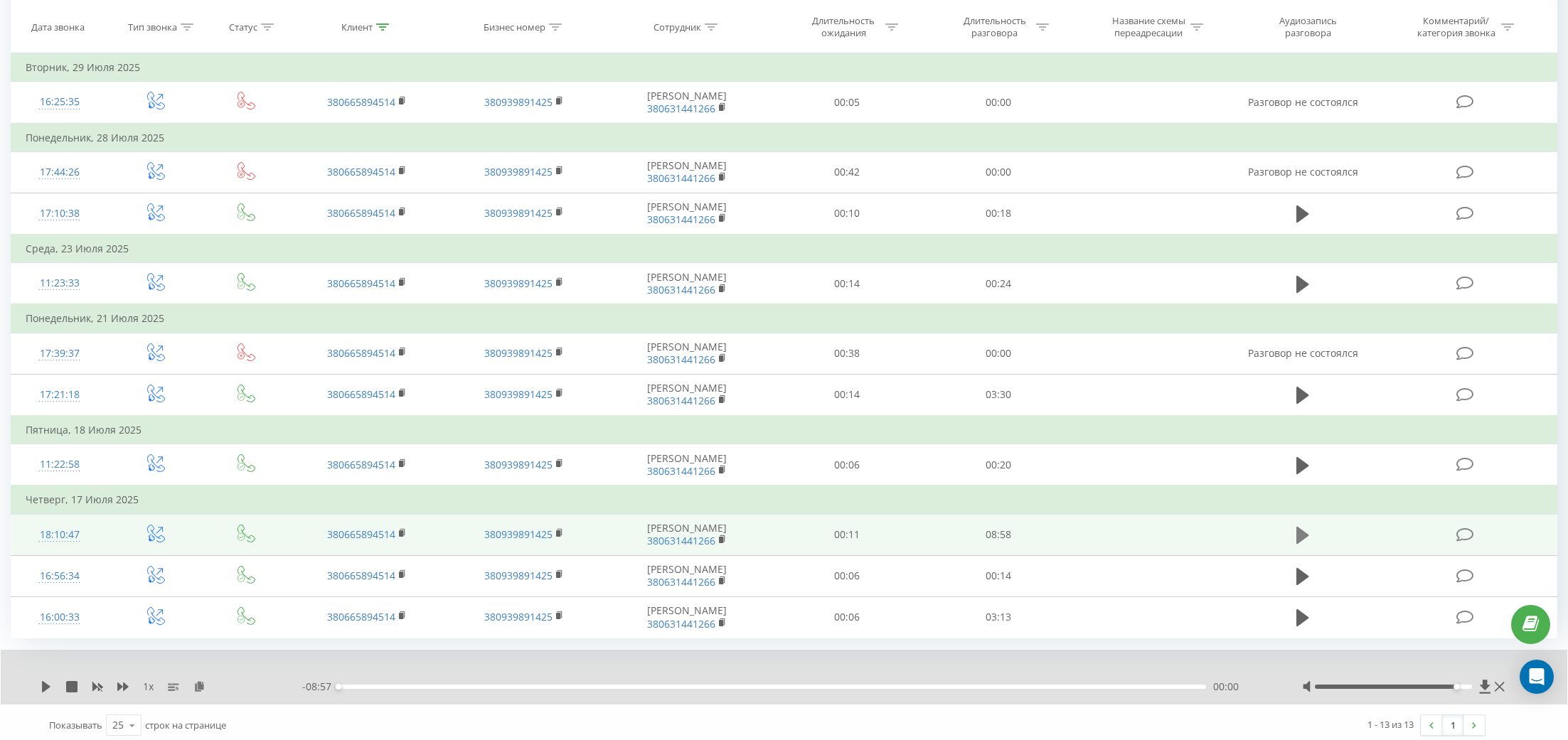
click at [1293, 525] on button at bounding box center [1302, 535] width 22 height 22
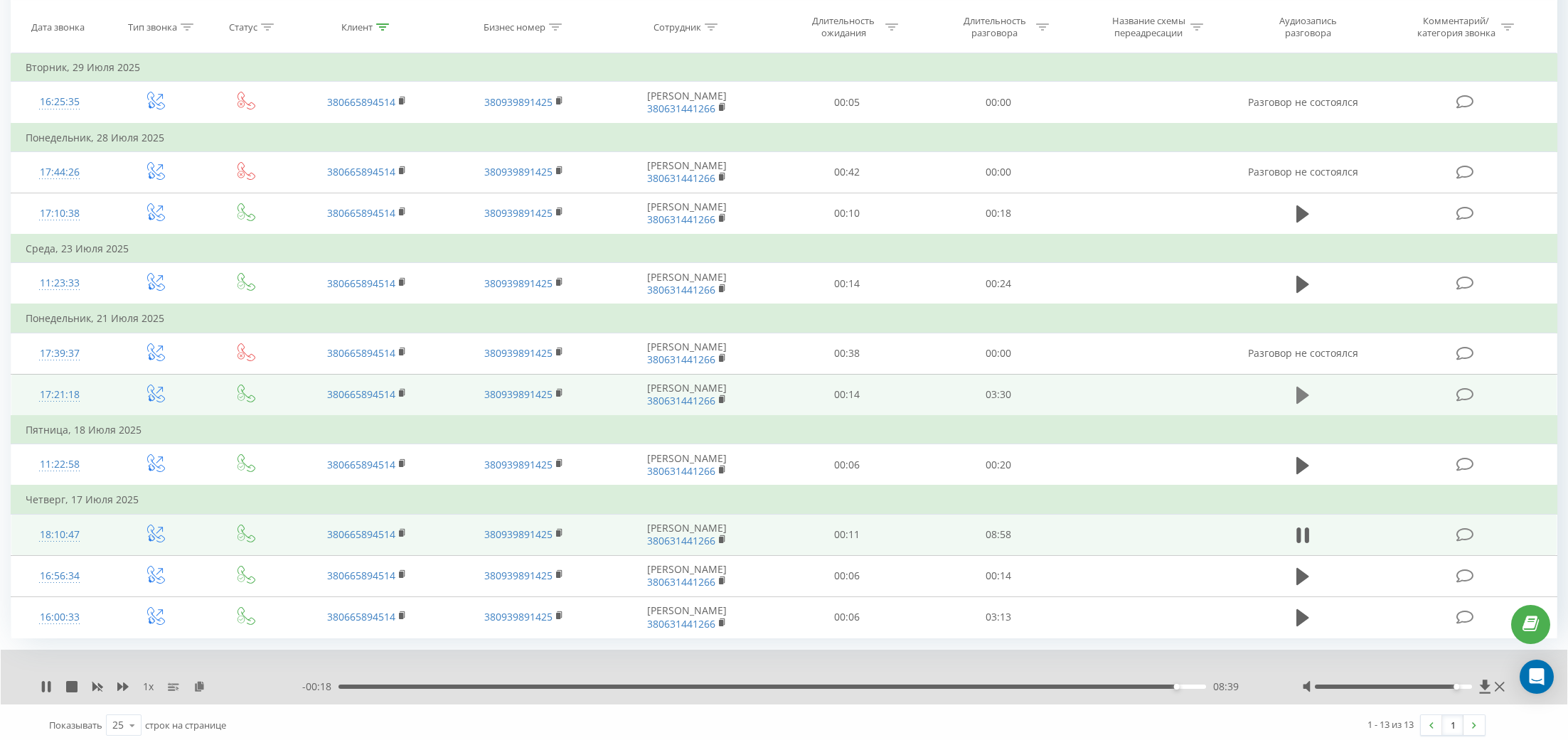
click at [1311, 387] on button at bounding box center [1302, 395] width 22 height 22
click at [1309, 393] on icon at bounding box center [1302, 395] width 13 height 20
click at [1306, 387] on icon at bounding box center [1302, 395] width 13 height 20
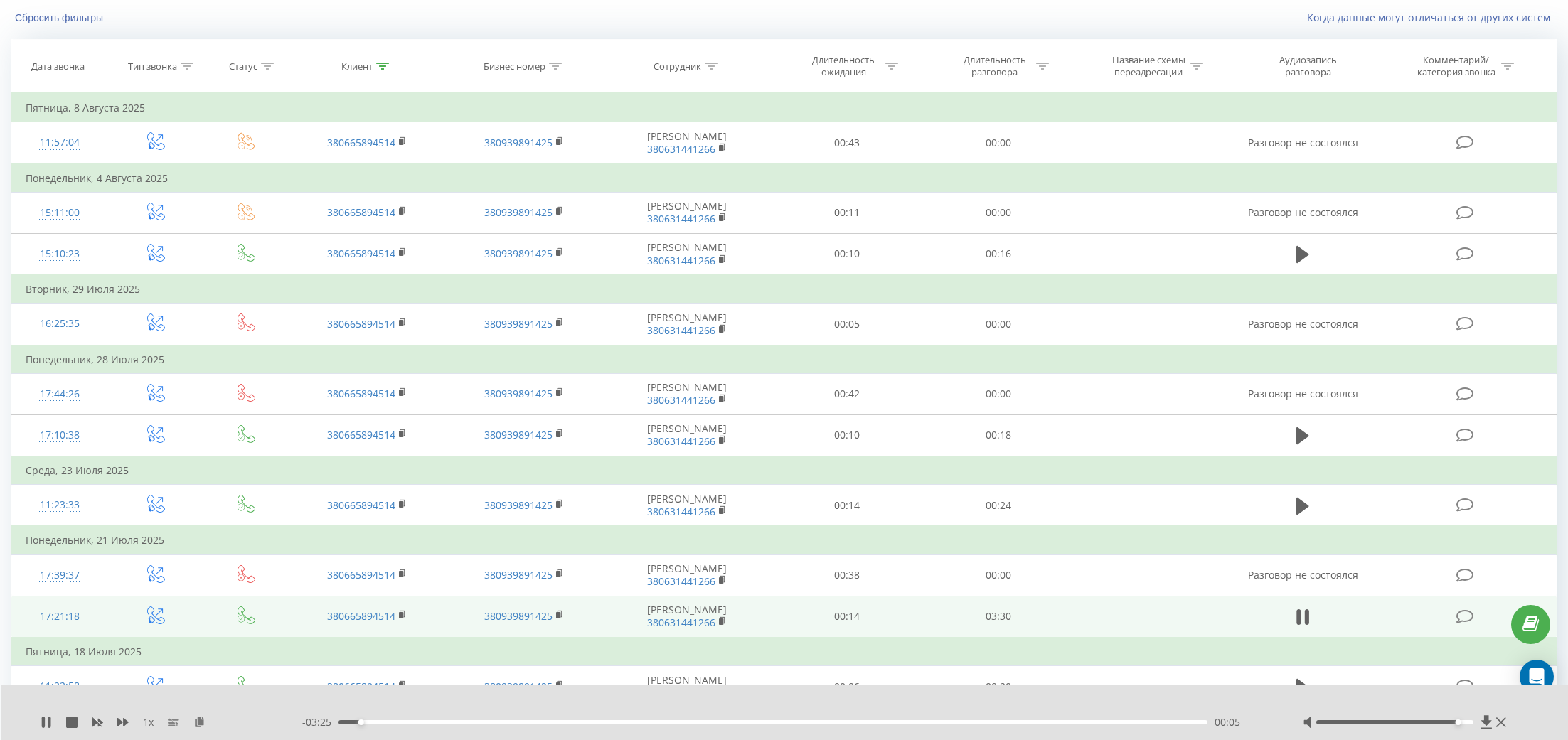
scroll to position [74, 0]
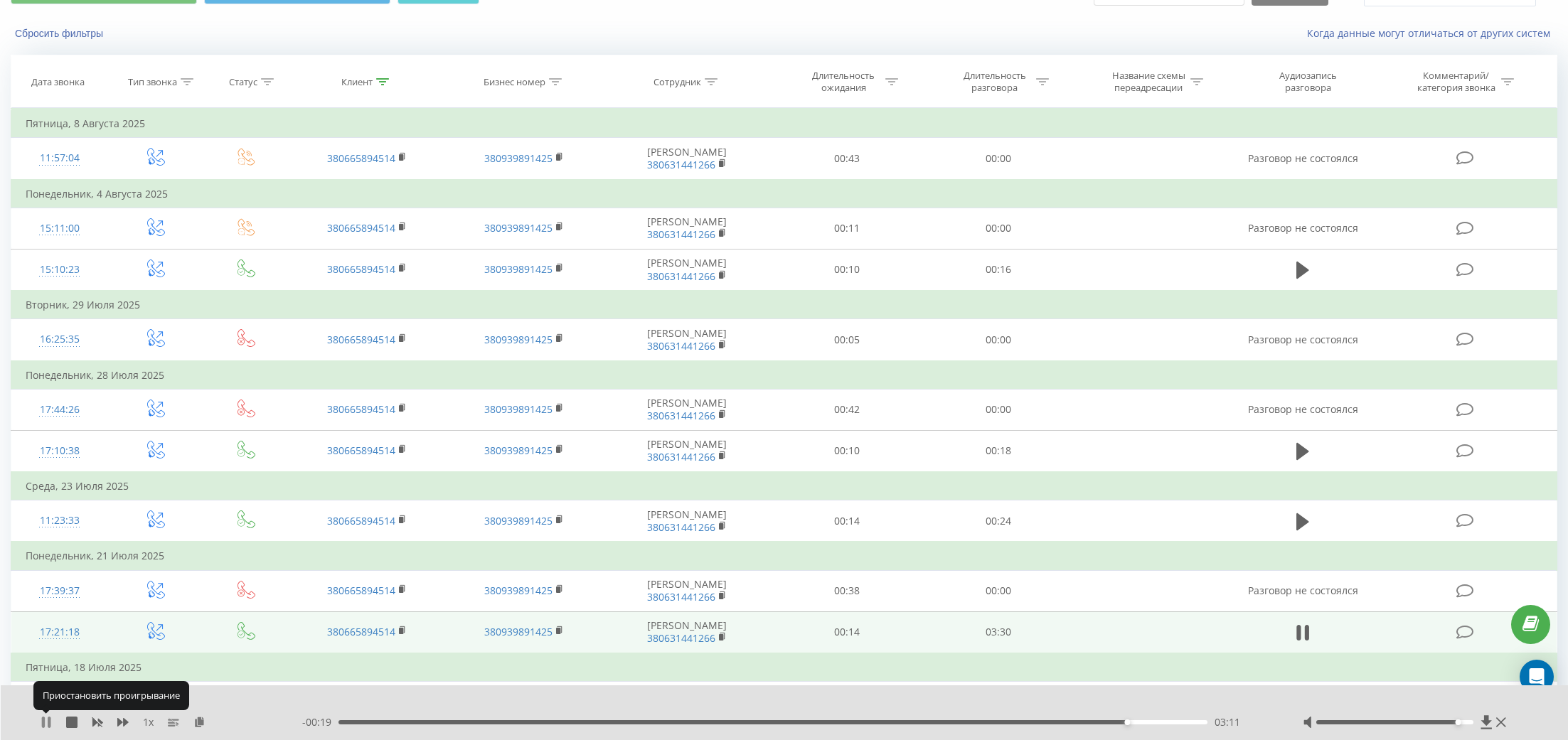
click at [41, 720] on icon at bounding box center [46, 722] width 11 height 11
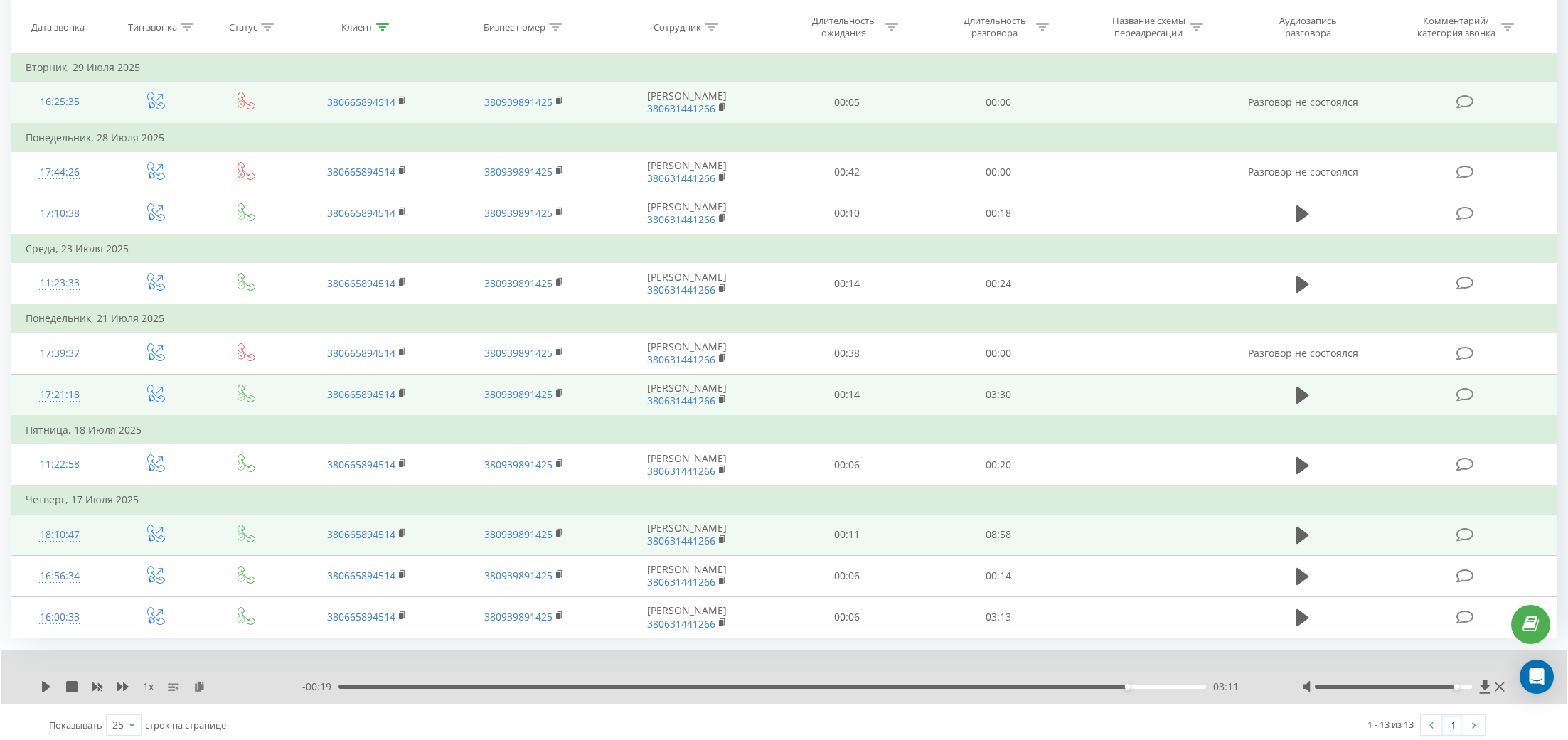
scroll to position [0, 0]
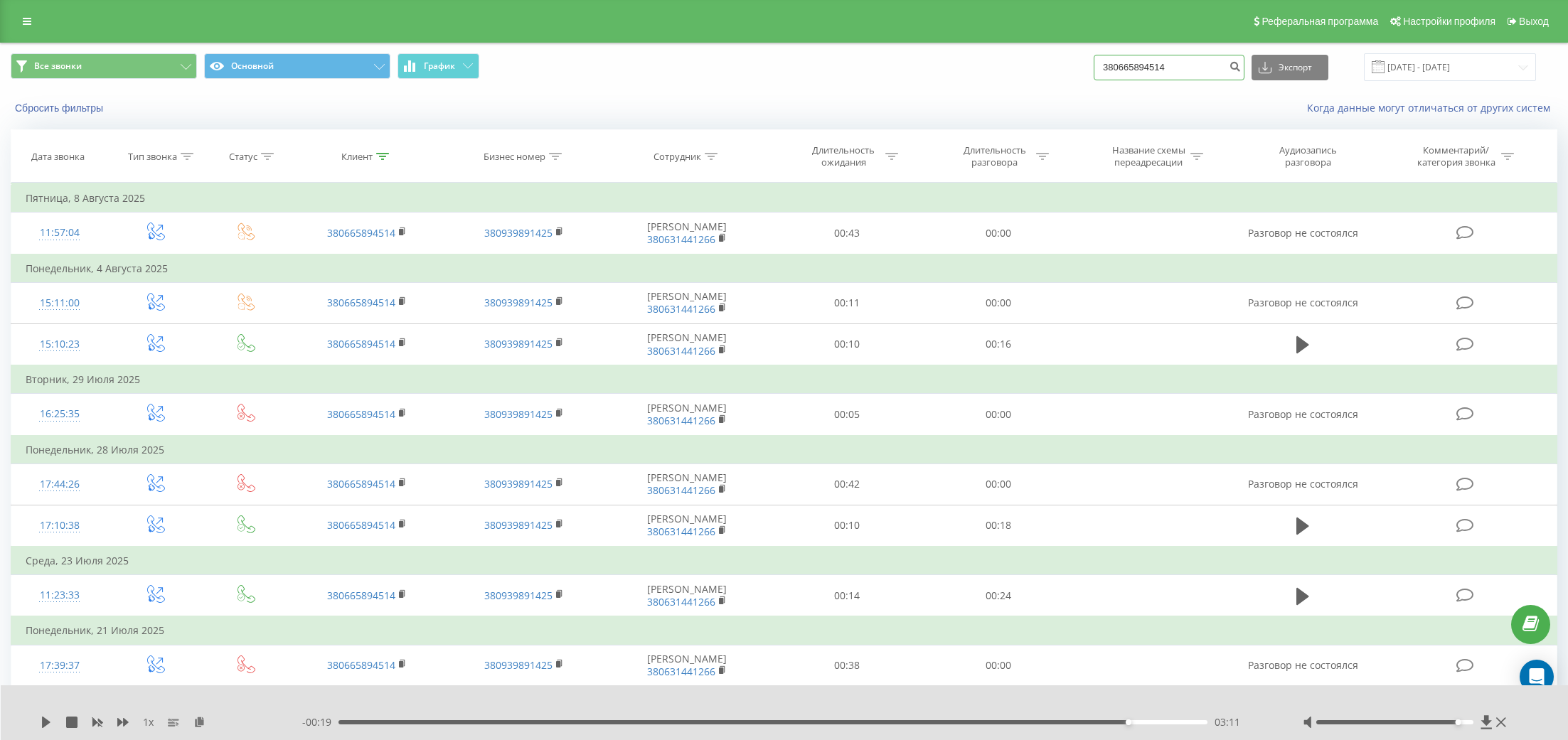
drag, startPoint x: 1225, startPoint y: 62, endPoint x: 879, endPoint y: 46, distance: 346.4
click at [879, 46] on div "Все звонки Основной График 380665894514 Экспорт .csv .xls .xlsx 19.05.2025 - 19…" at bounding box center [784, 67] width 1566 height 48
paste input "+380675198834"
click at [1144, 68] on input "+380675198834" at bounding box center [1169, 67] width 150 height 26
type input "380675198834"
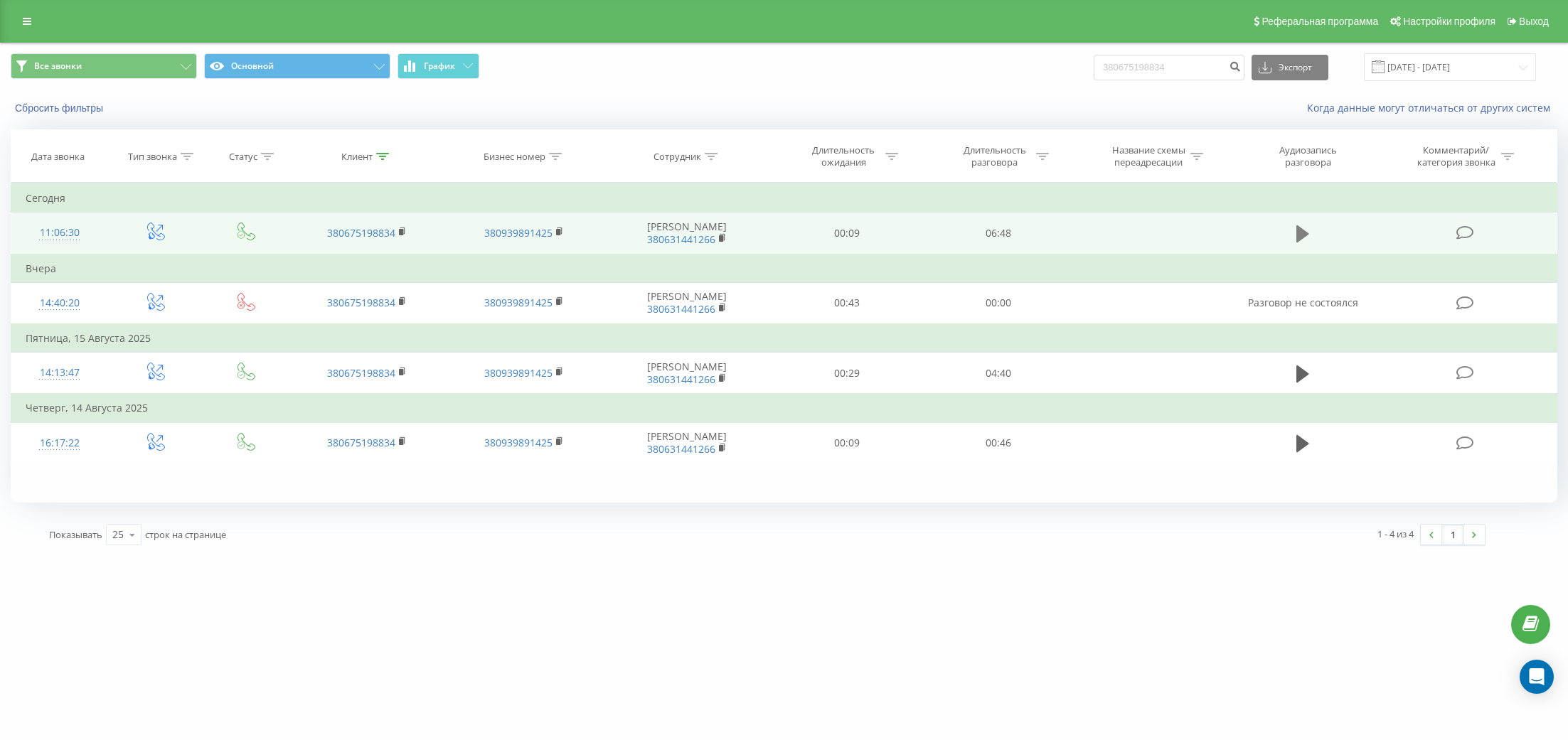
click at [1299, 235] on icon at bounding box center [1302, 234] width 13 height 17
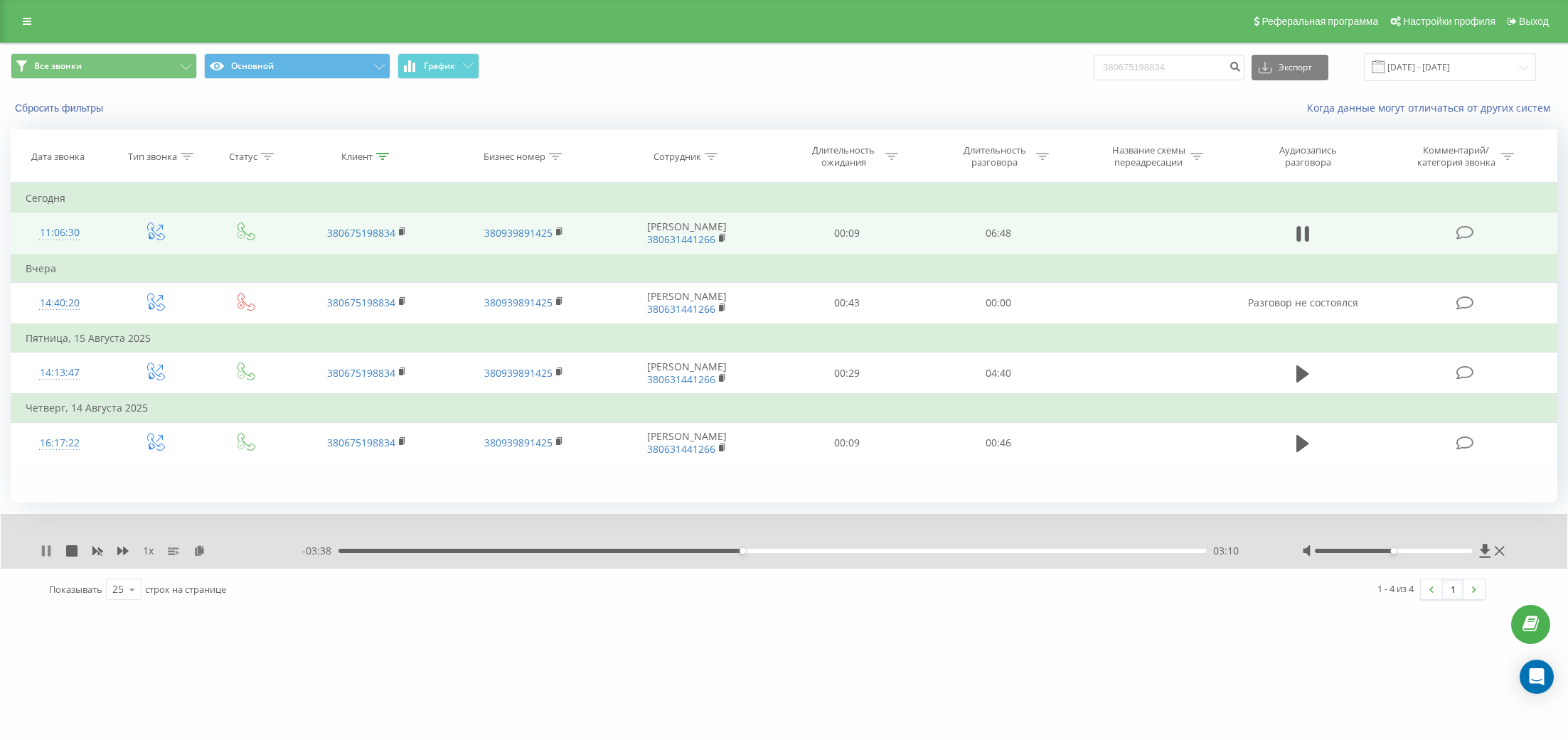
click at [47, 552] on icon at bounding box center [46, 551] width 11 height 11
click at [50, 554] on icon at bounding box center [46, 551] width 11 height 11
click at [42, 550] on icon at bounding box center [43, 551] width 3 height 11
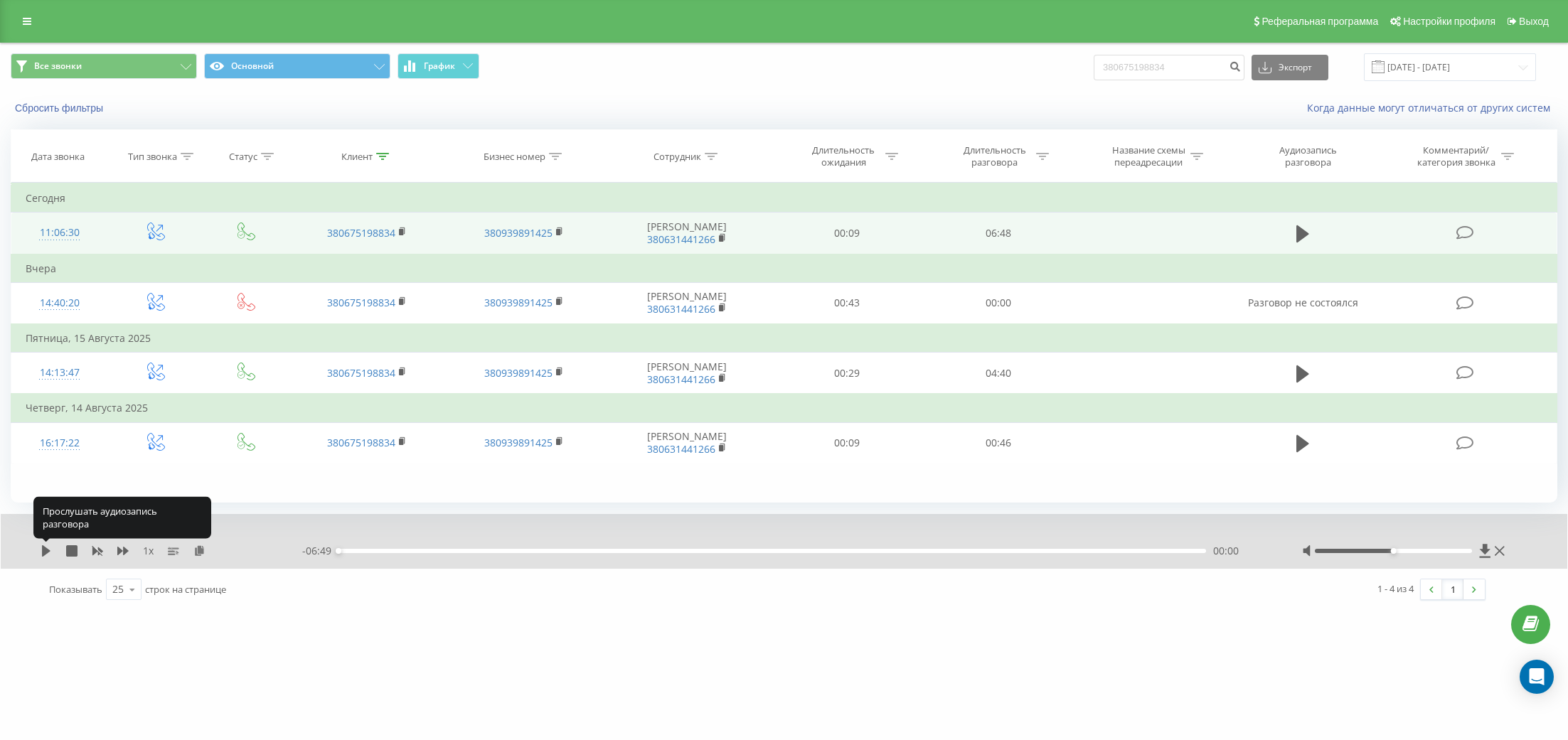
click at [42, 550] on icon at bounding box center [46, 551] width 9 height 11
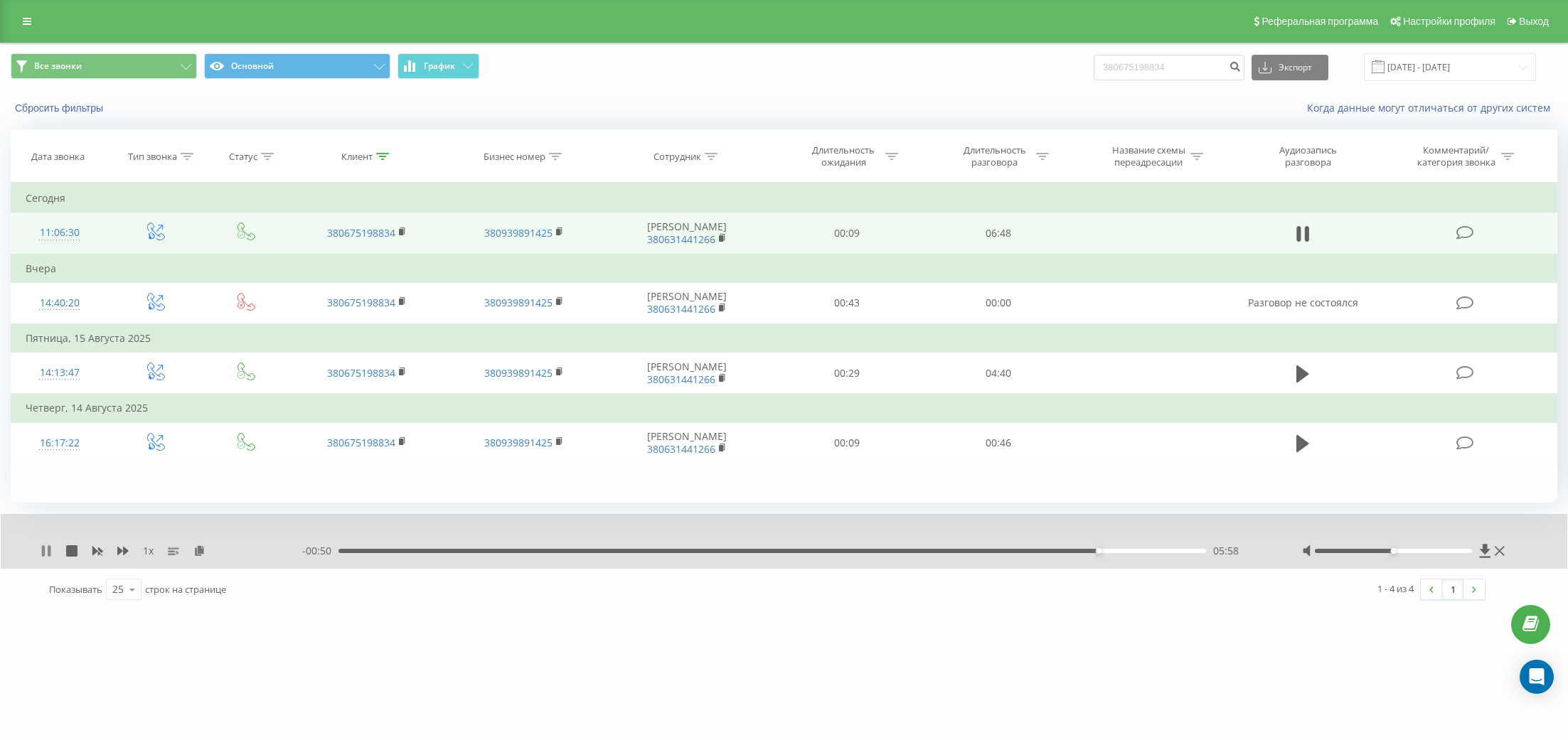
click at [49, 550] on icon at bounding box center [50, 551] width 3 height 11
click at [38, 547] on div "1 x - 00:50 05:58 05:58" at bounding box center [784, 542] width 1566 height 54
click at [46, 549] on icon at bounding box center [46, 551] width 9 height 11
click at [49, 548] on icon at bounding box center [50, 551] width 3 height 11
